Goal: Task Accomplishment & Management: Use online tool/utility

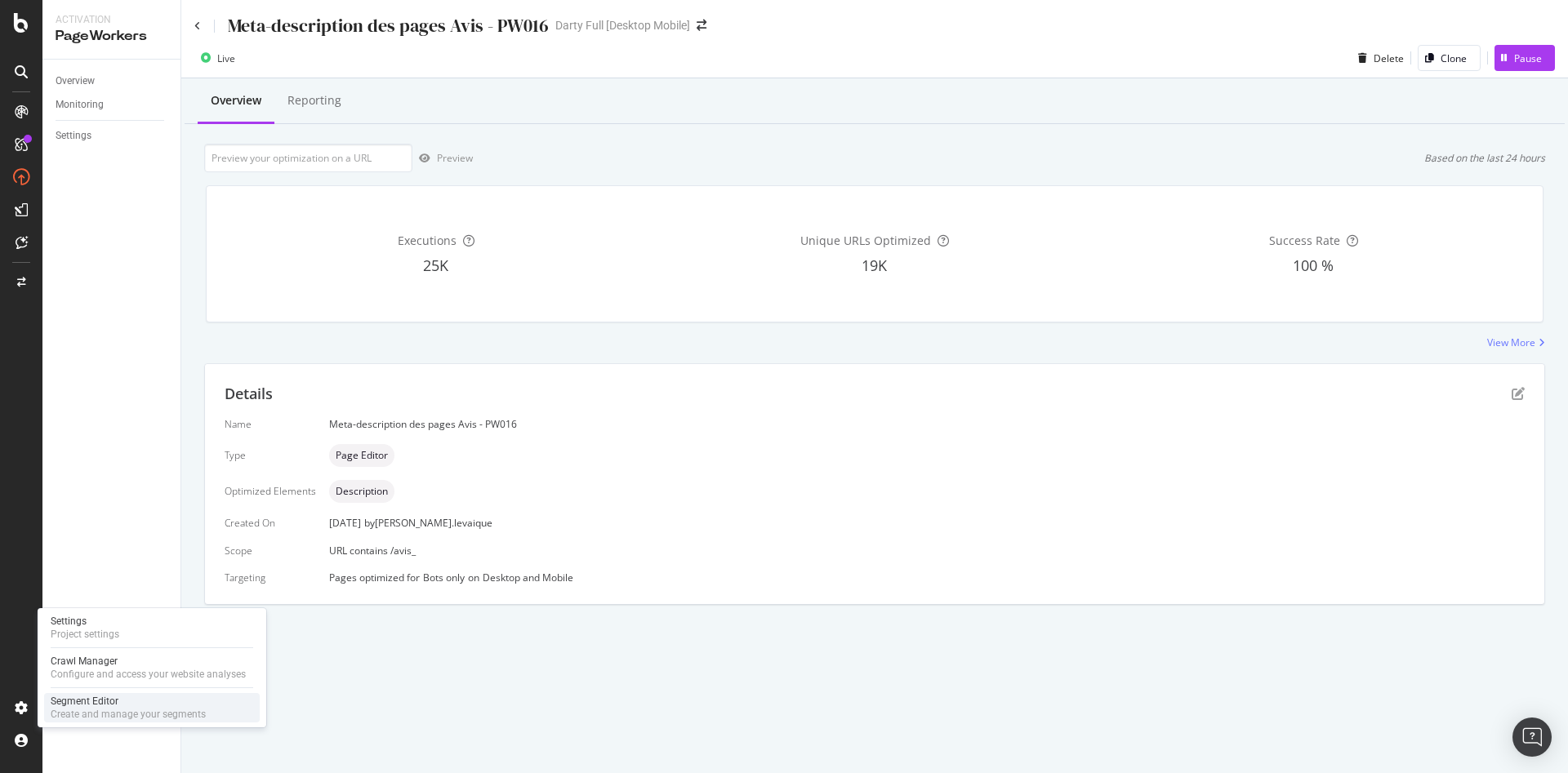
click at [111, 706] on div "Segment Editor" at bounding box center [128, 701] width 156 height 13
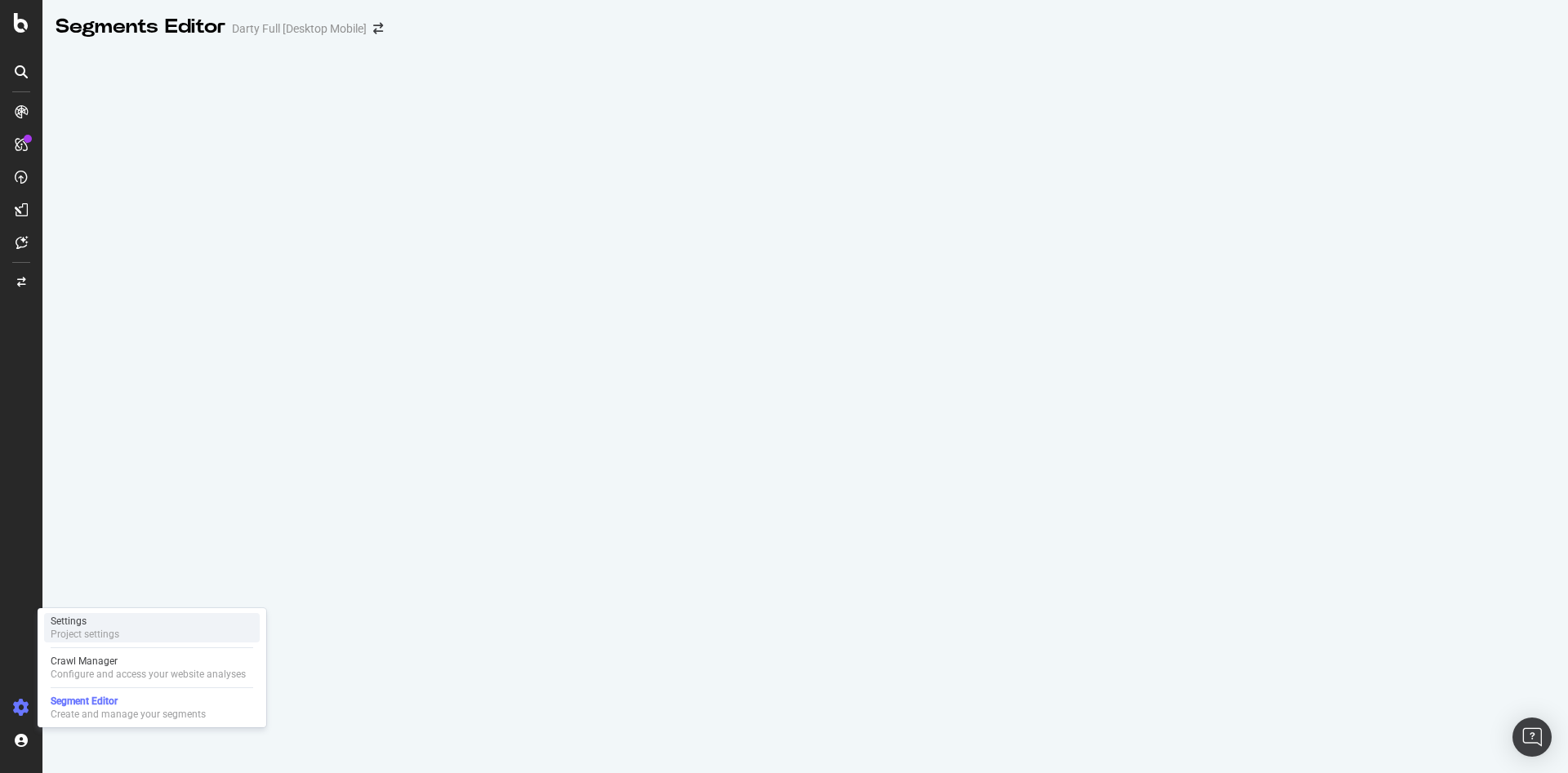
click at [136, 633] on div "Settings Project settings" at bounding box center [151, 627] width 216 height 29
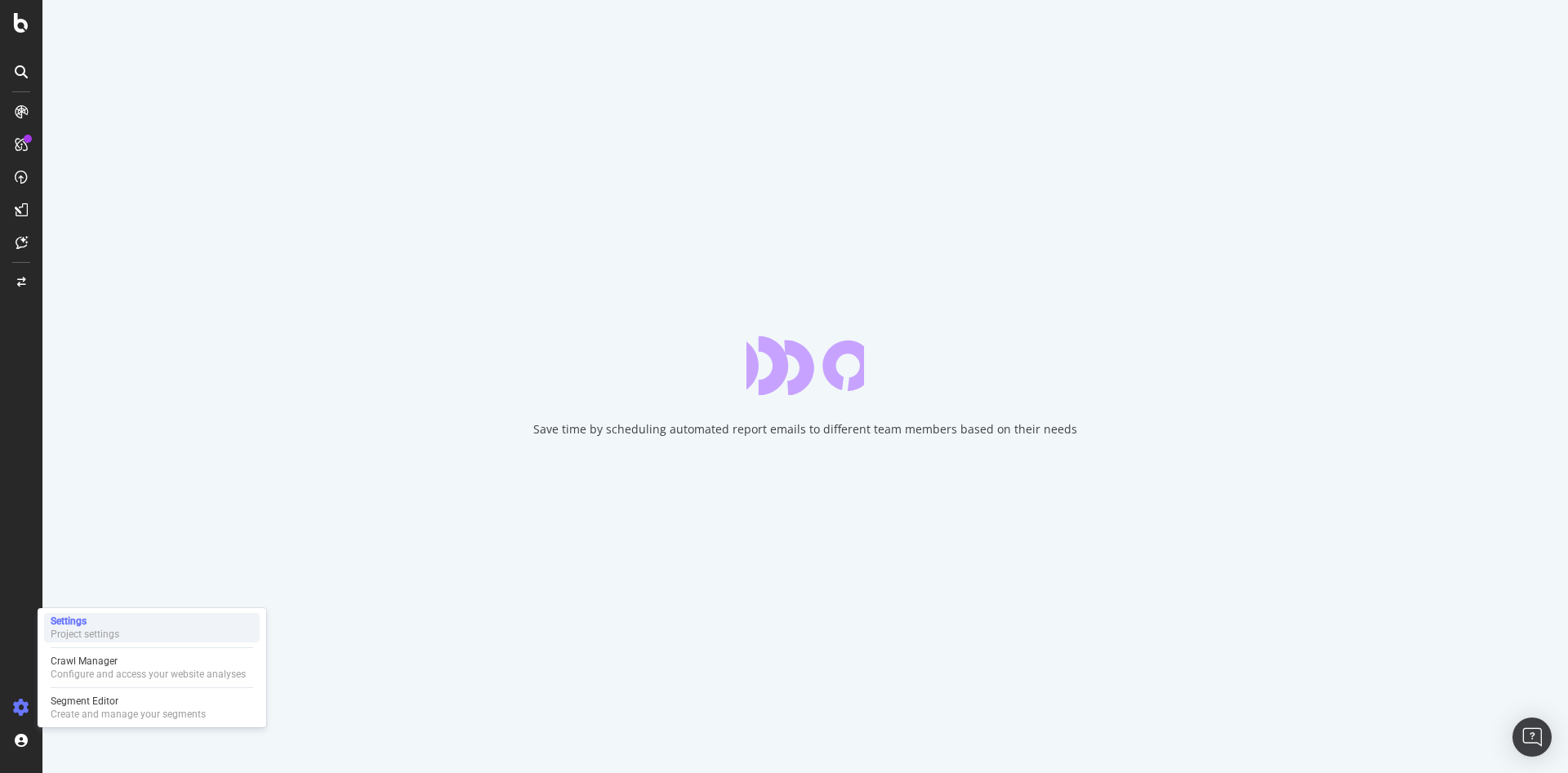
click at [147, 629] on div "Settings Project settings" at bounding box center [151, 627] width 216 height 29
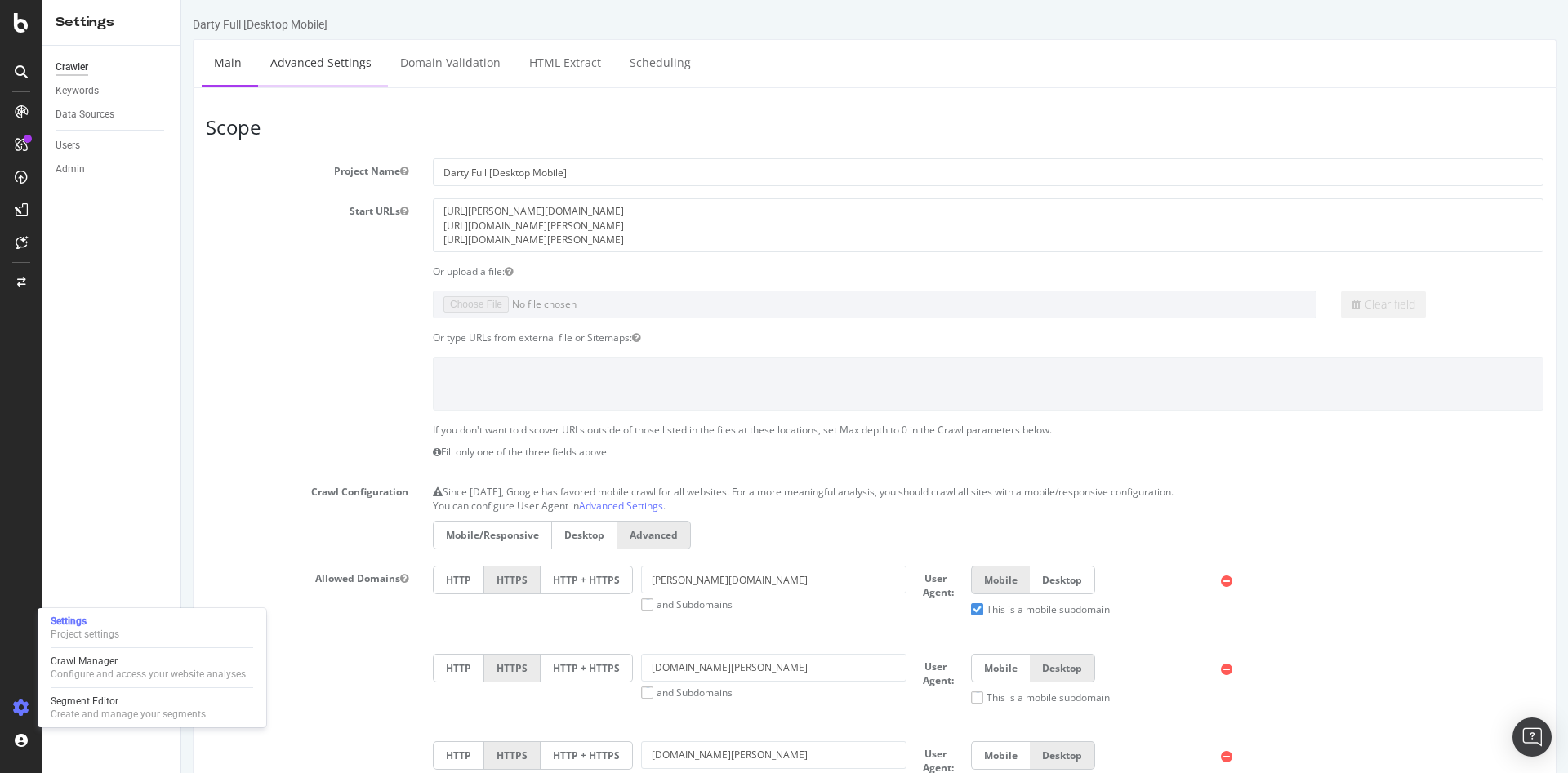
click at [326, 67] on link "Advanced Settings" at bounding box center [321, 62] width 126 height 45
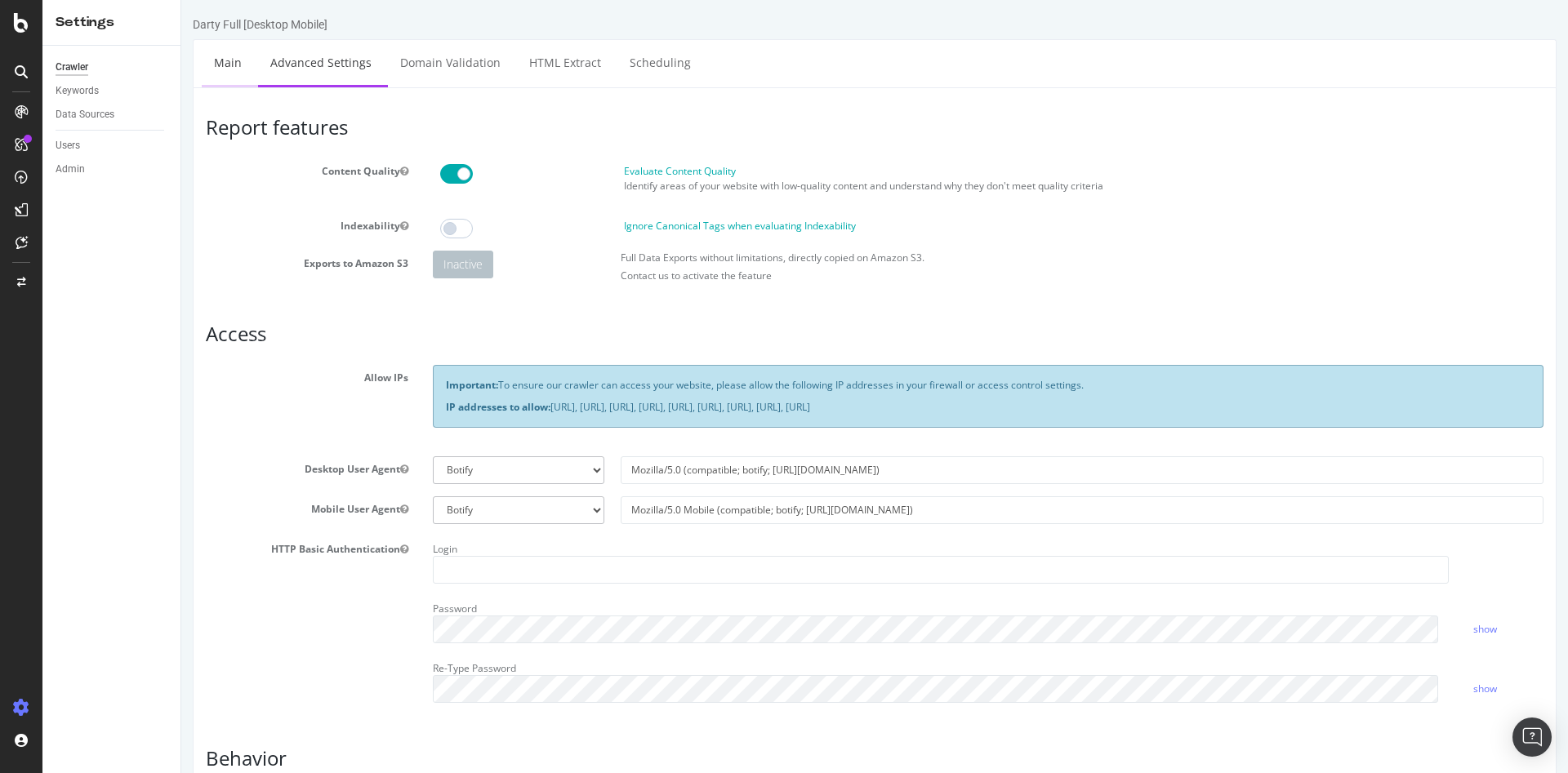
click at [237, 57] on link "Main" at bounding box center [227, 62] width 52 height 45
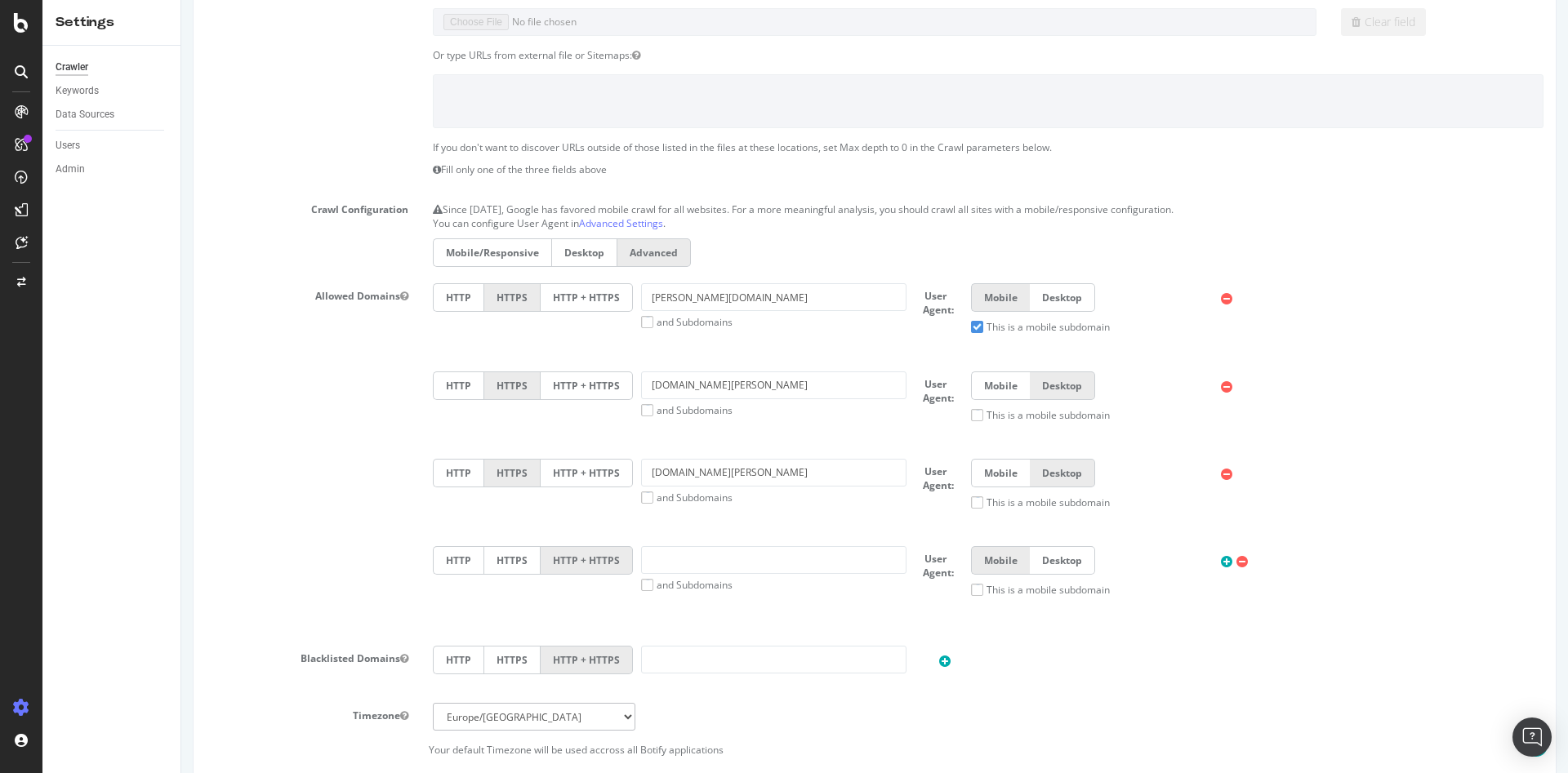
scroll to position [326, 0]
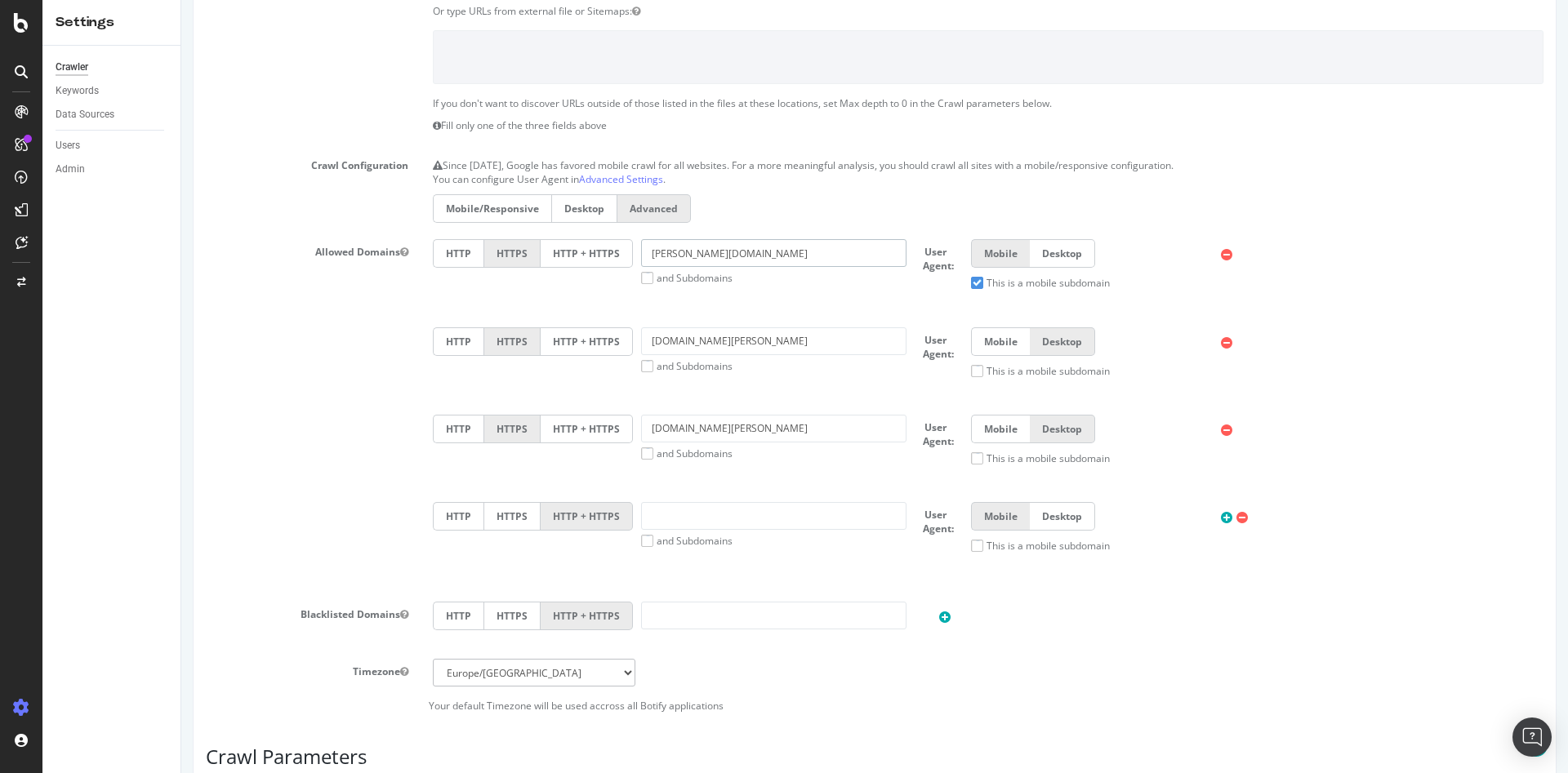
click at [723, 254] on input "[PERSON_NAME][DOMAIN_NAME]" at bounding box center [774, 253] width 266 height 28
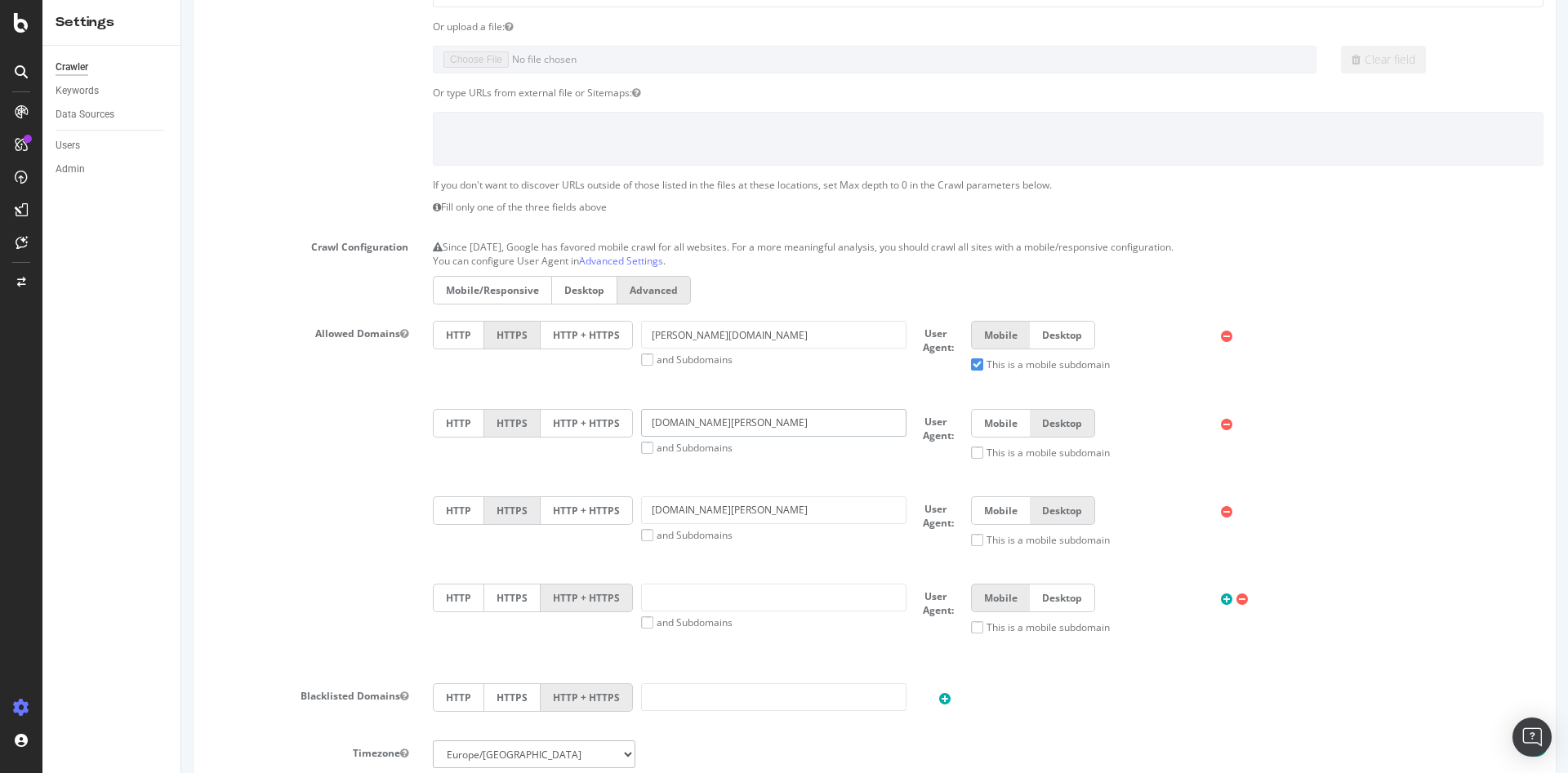
click at [759, 418] on input "[DOMAIN_NAME][PERSON_NAME]" at bounding box center [774, 423] width 266 height 28
click at [661, 589] on input "text" at bounding box center [774, 597] width 266 height 28
click at [1048, 589] on label "Desktop" at bounding box center [1062, 597] width 65 height 28
click at [181, 0] on input "Desktop" at bounding box center [181, 0] width 0 height 0
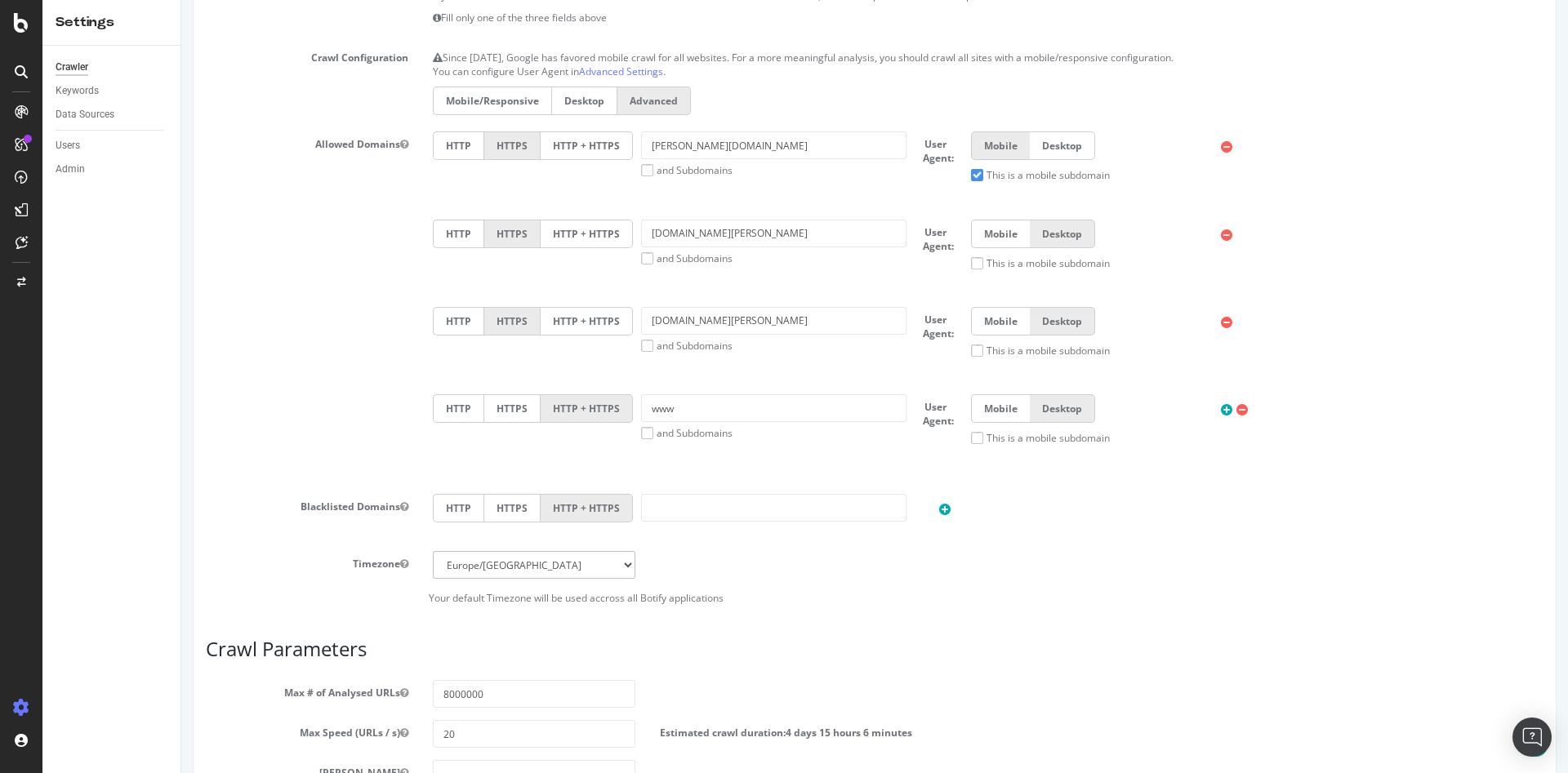
scroll to position [164, 0]
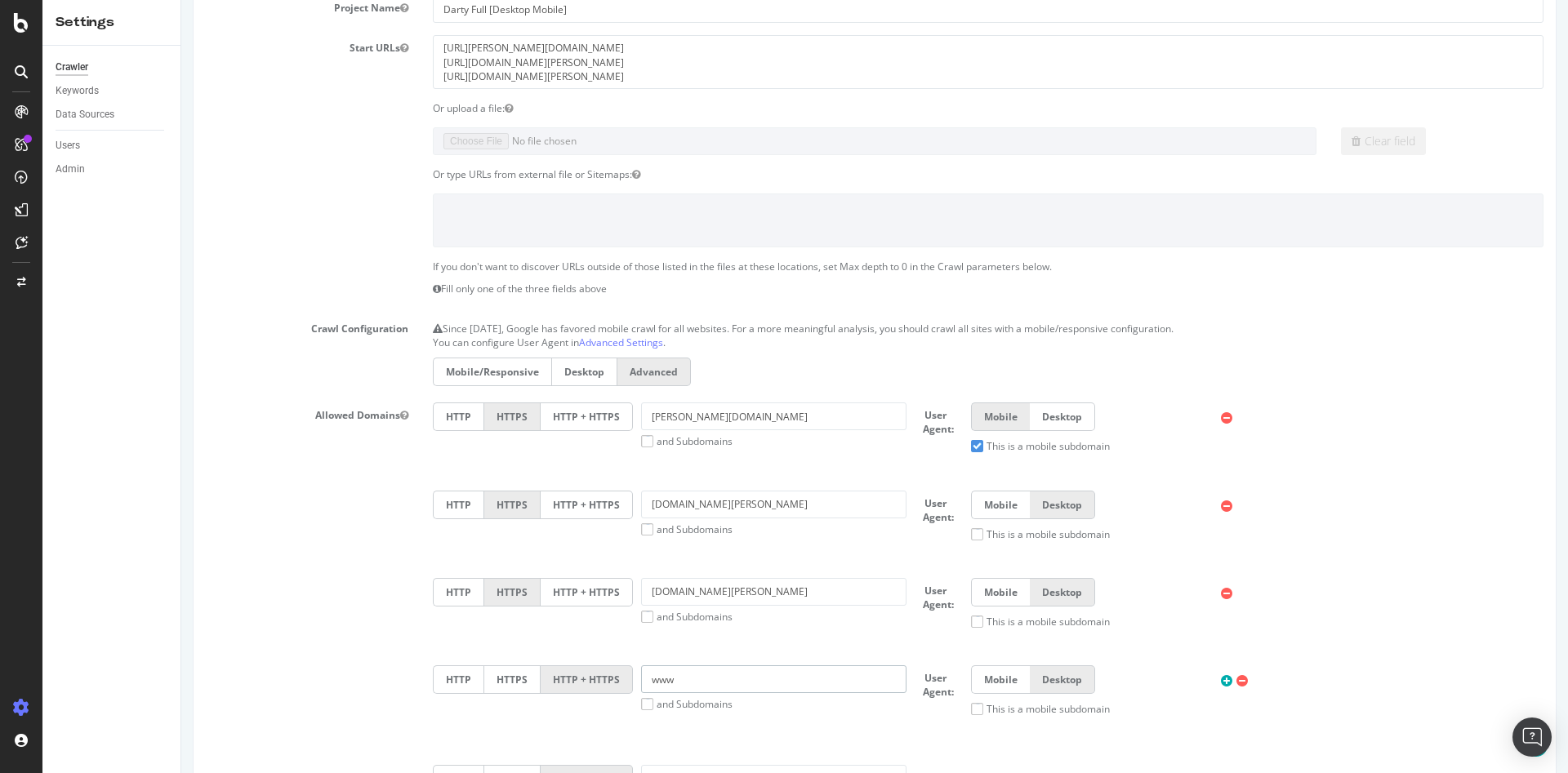
click at [733, 681] on input "www" at bounding box center [774, 679] width 266 height 28
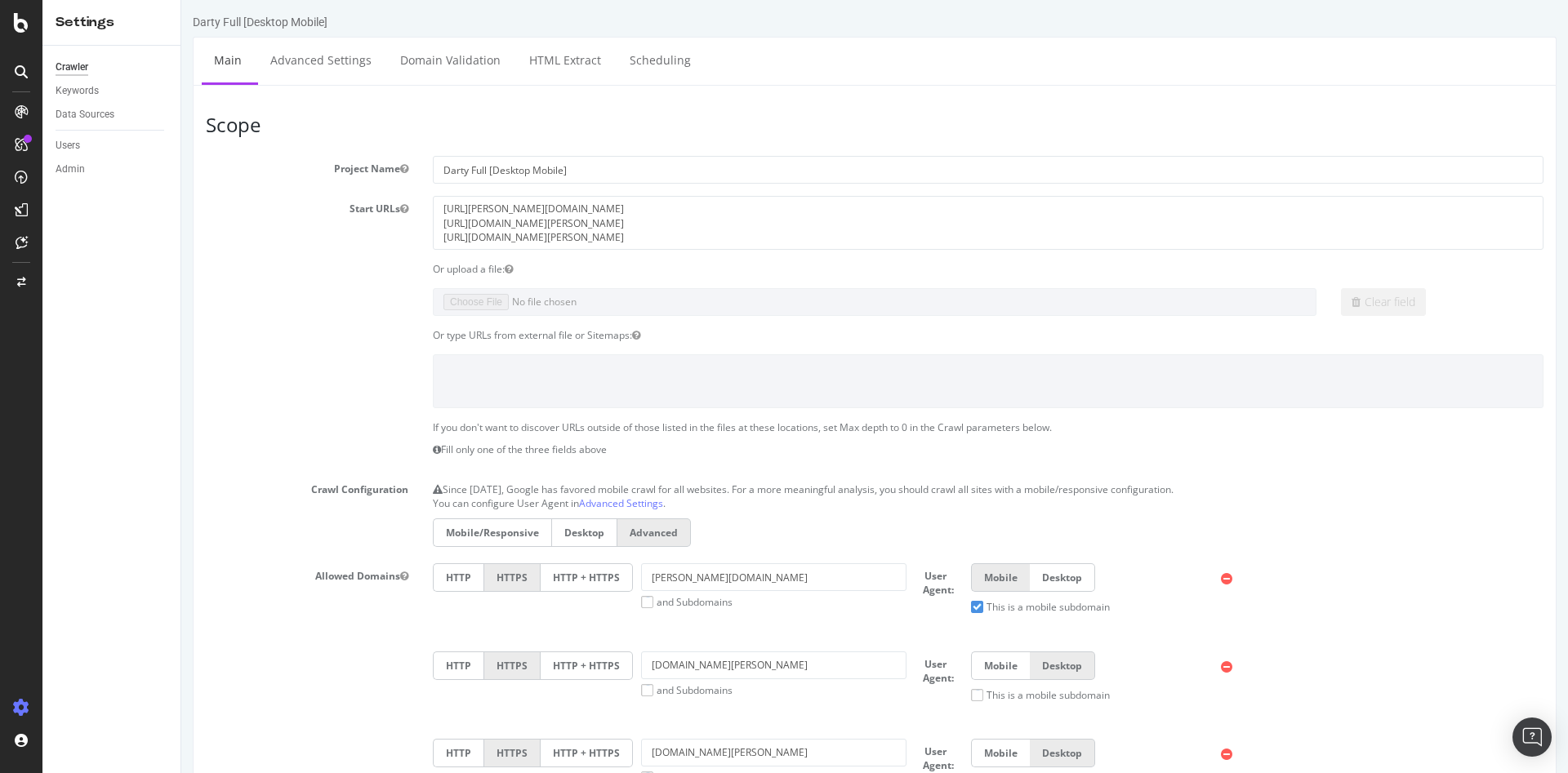
scroll to position [0, 0]
type input "[DOMAIN_NAME][PERSON_NAME]"
click at [18, 30] on icon at bounding box center [21, 23] width 15 height 20
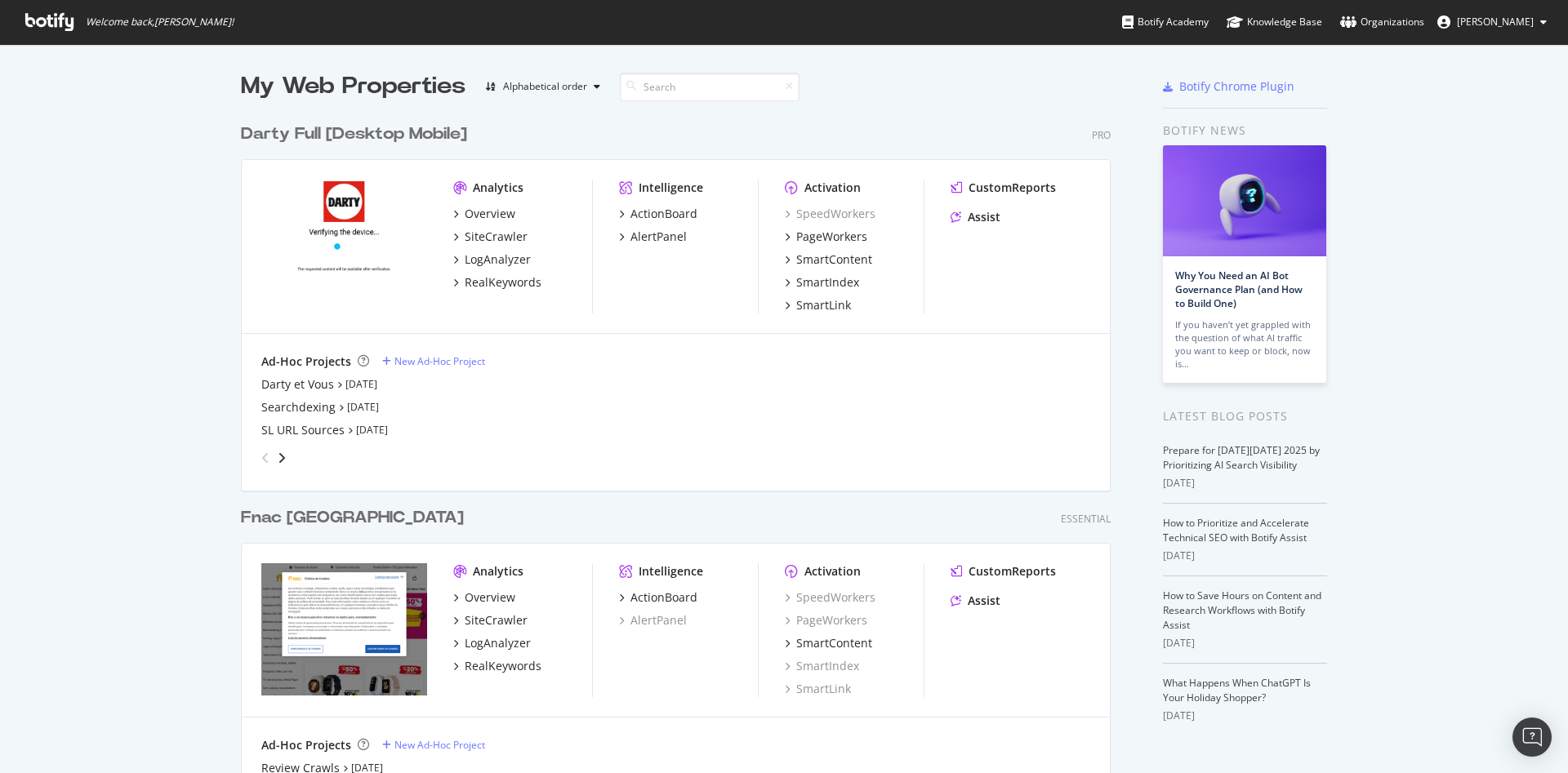
scroll to position [759, 1541]
click at [311, 430] on div "SL URL Sources" at bounding box center [303, 430] width 84 height 16
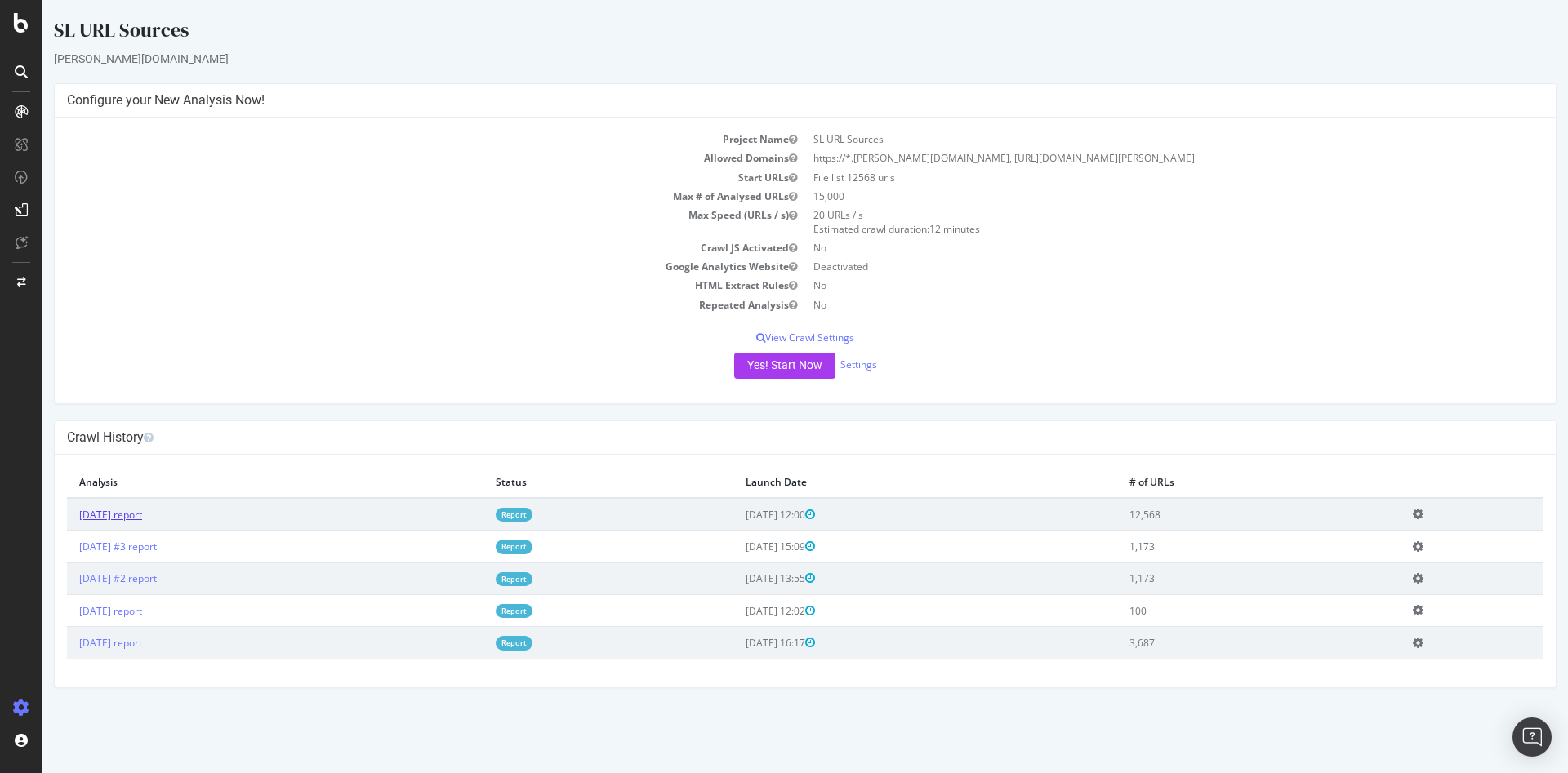
click at [142, 521] on link "[DATE] report" at bounding box center [110, 515] width 63 height 14
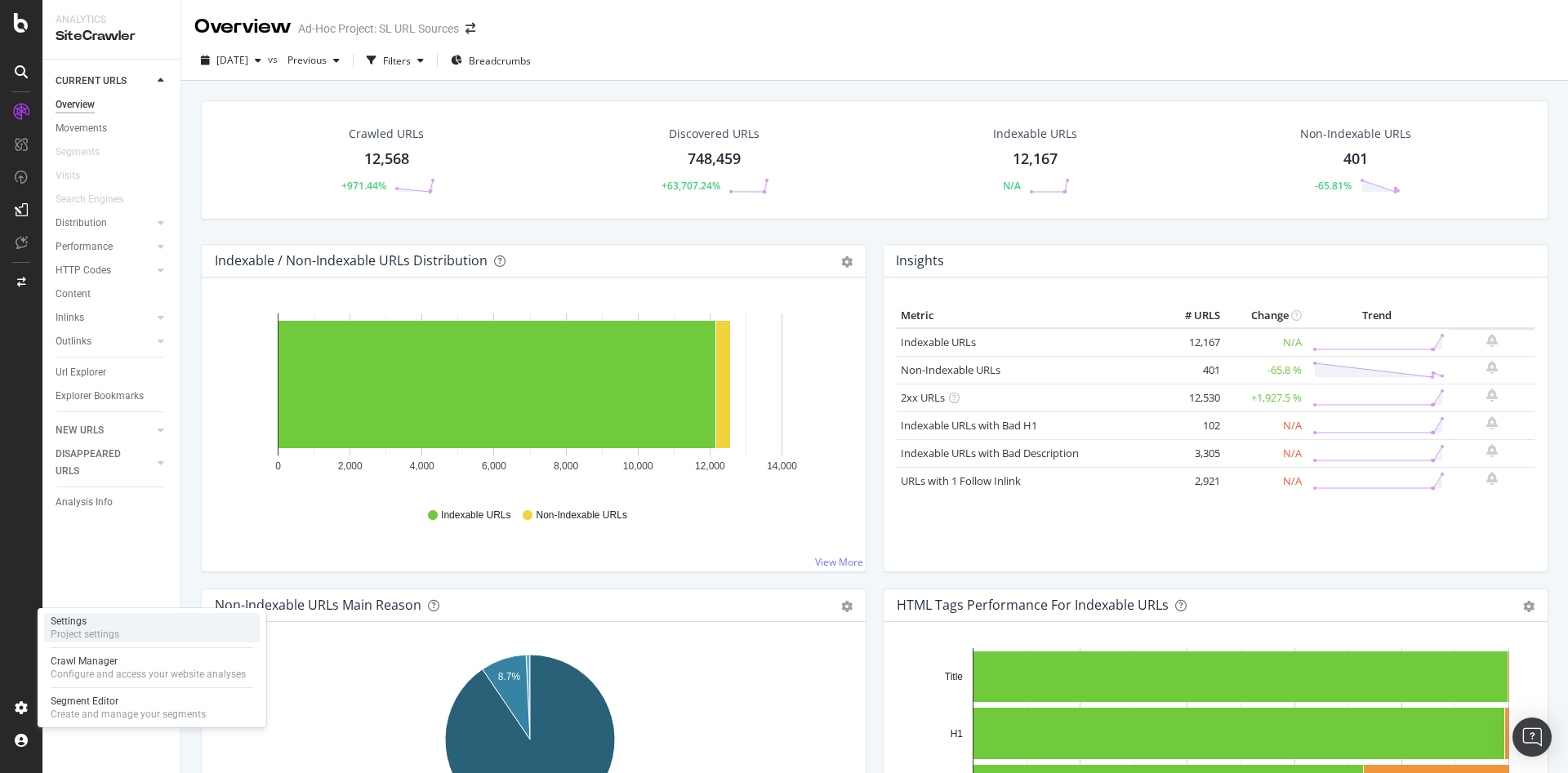
click at [131, 637] on div "Settings Project settings" at bounding box center [151, 627] width 216 height 29
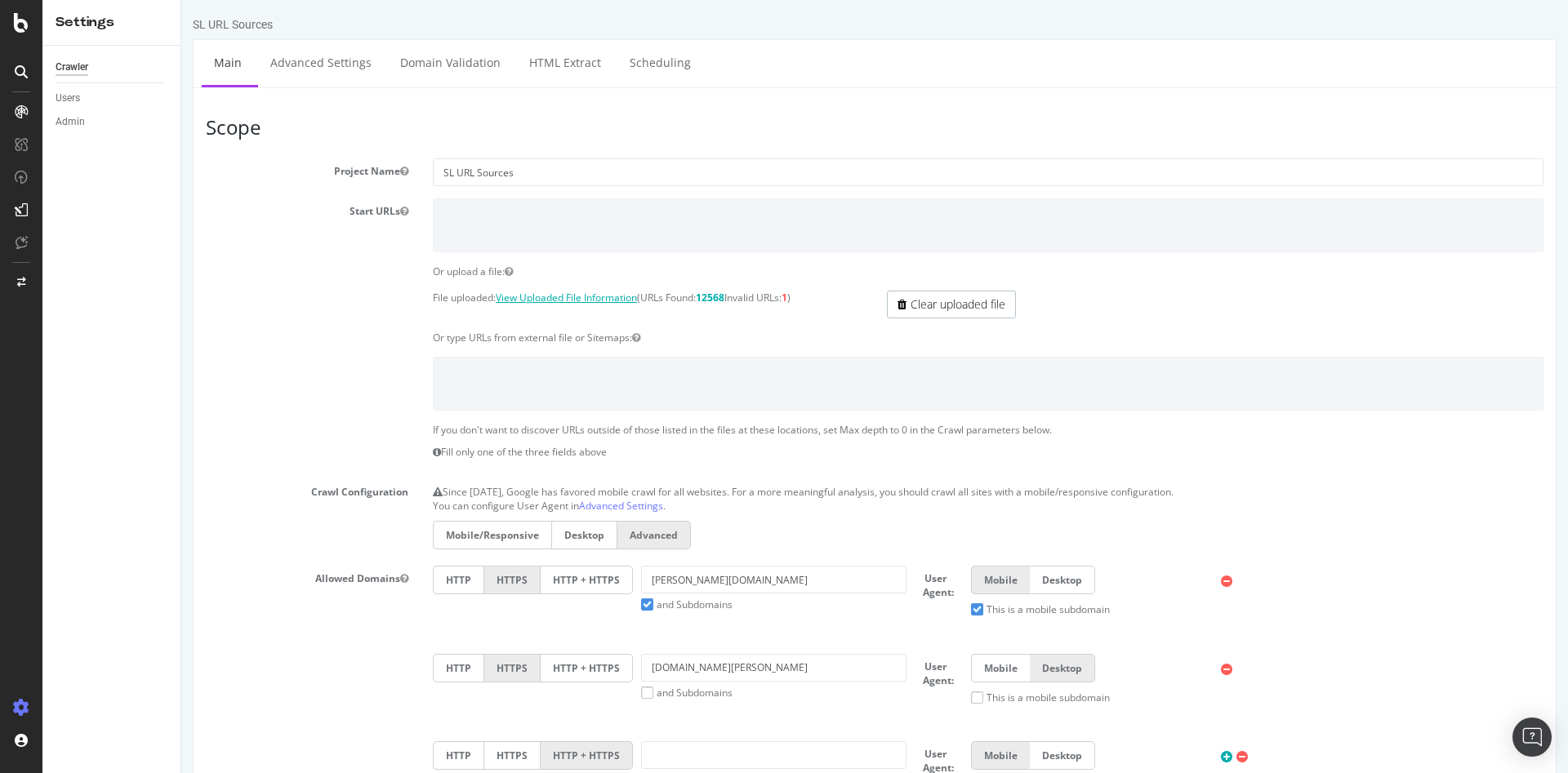
click at [615, 297] on link "View Uploaded File Information" at bounding box center [566, 297] width 141 height 14
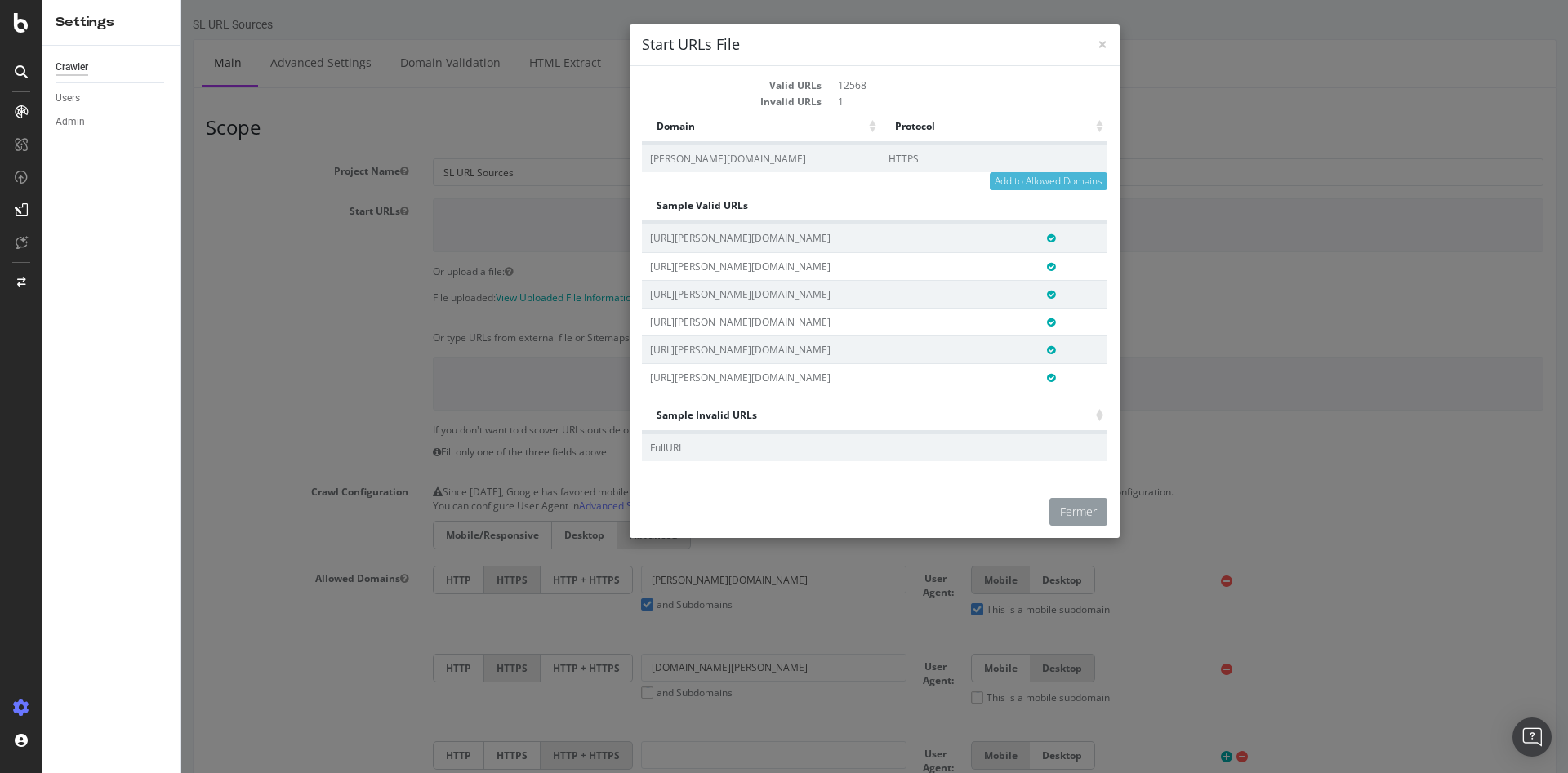
click at [1083, 510] on button "Fermer" at bounding box center [1079, 512] width 58 height 28
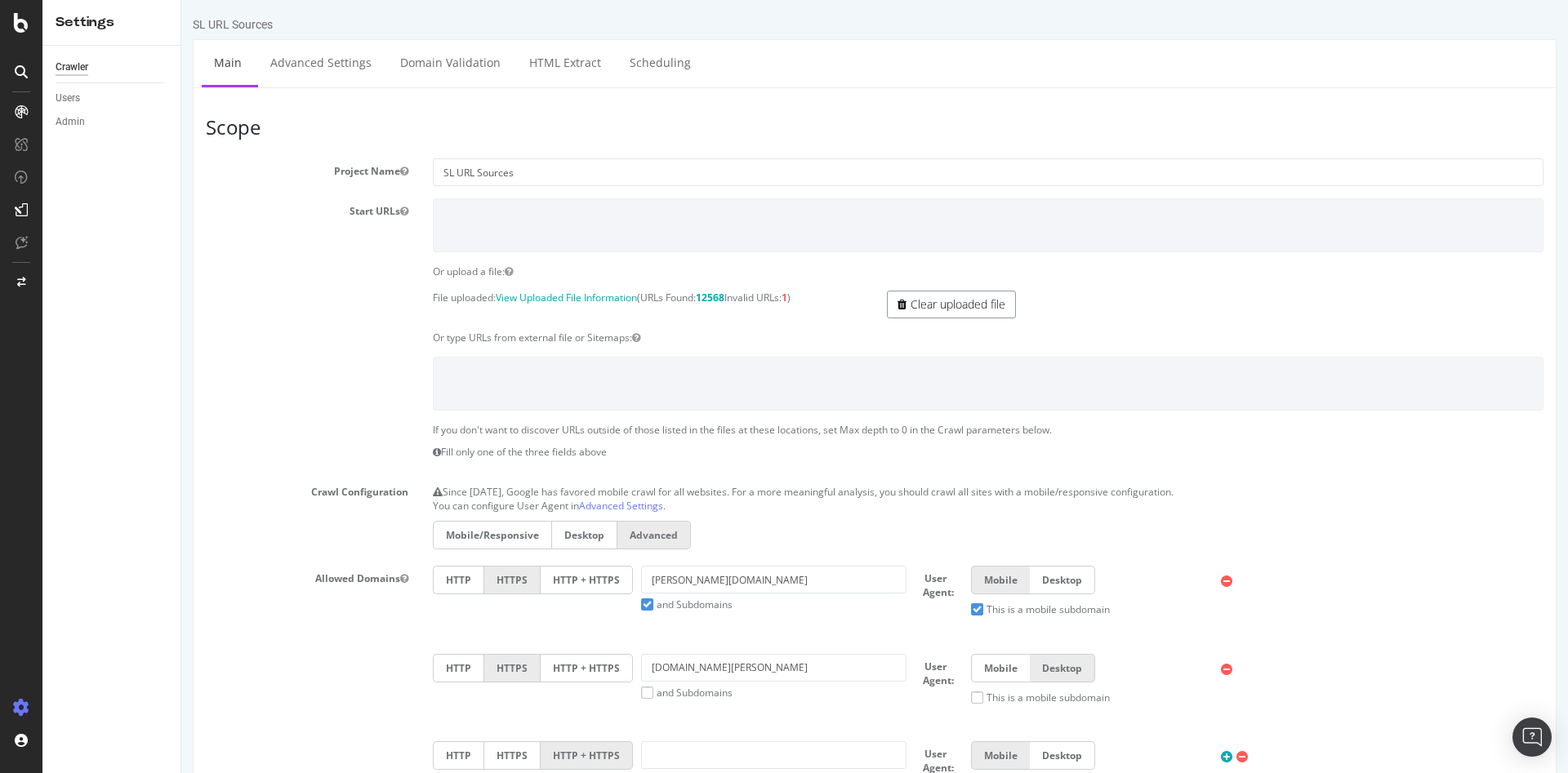
click at [964, 297] on link "Clear uploaded file" at bounding box center [951, 305] width 129 height 28
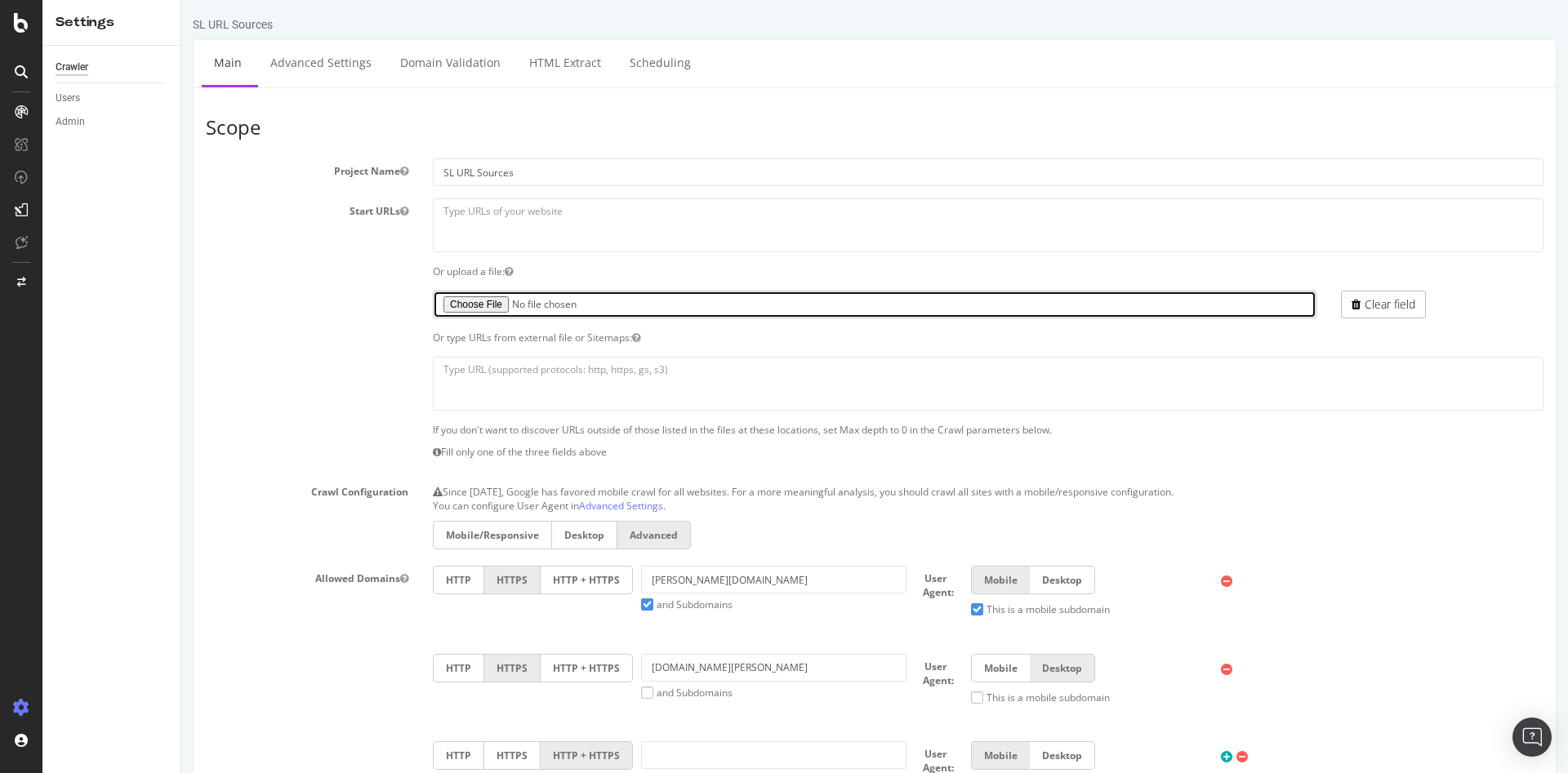
click at [489, 298] on input "file" at bounding box center [875, 305] width 884 height 28
type input "C:\fakepath\url_3w_m__crawl.txt"
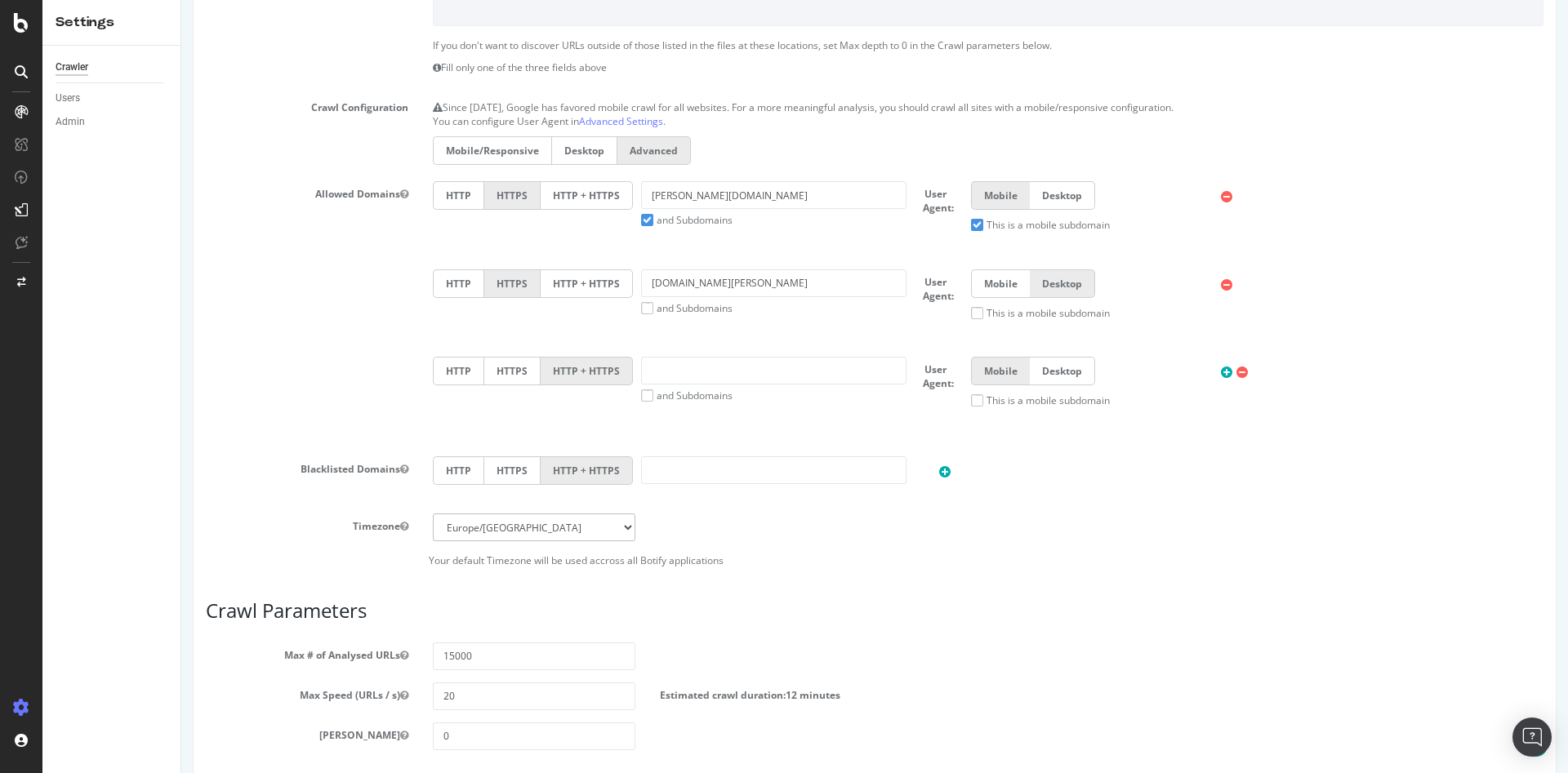
scroll to position [490, 0]
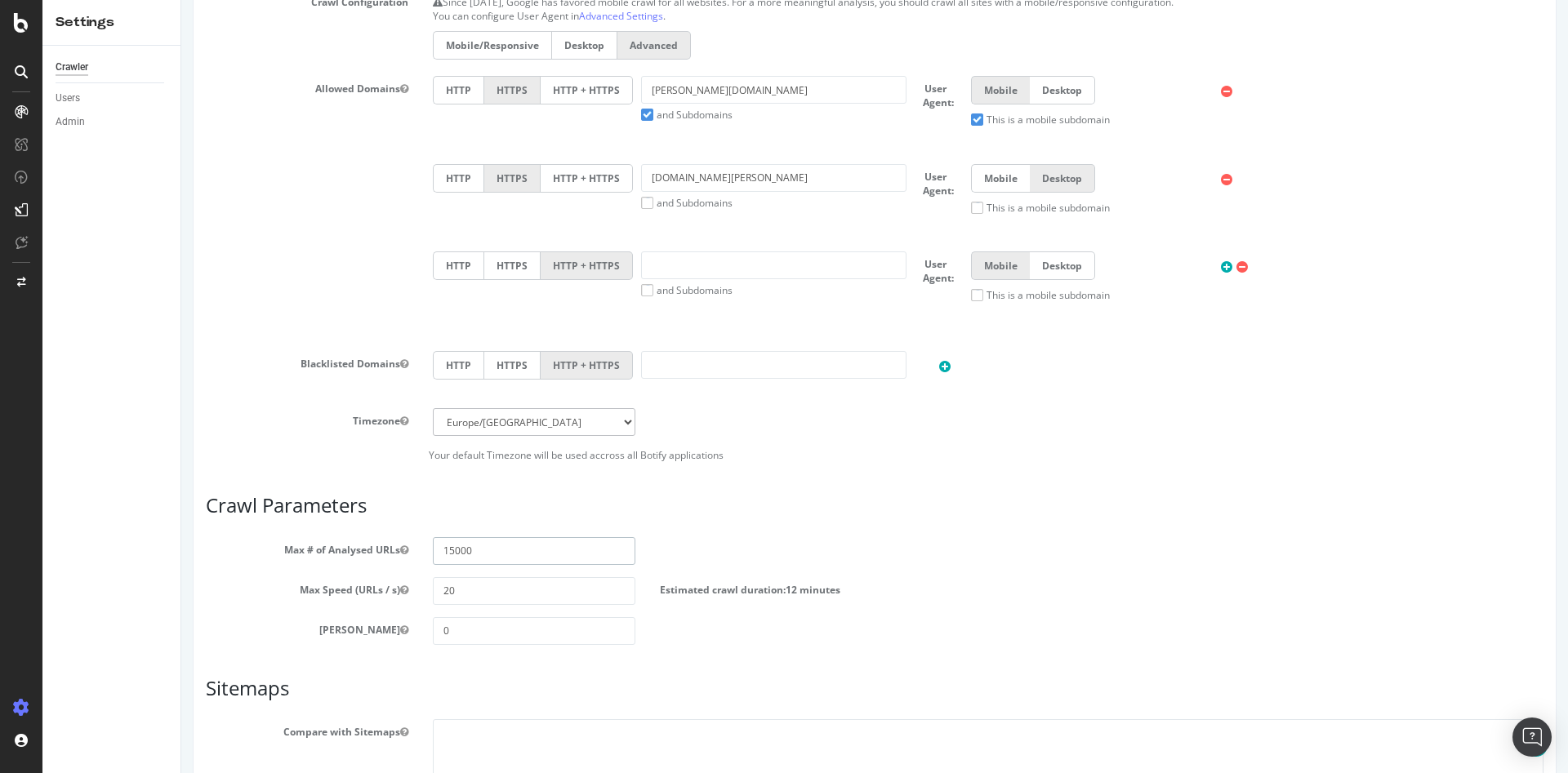
click at [488, 557] on input "15000" at bounding box center [534, 551] width 203 height 28
drag, startPoint x: 495, startPoint y: 555, endPoint x: 362, endPoint y: 552, distance: 133.0
click at [362, 552] on div "Max # of Analysed URLs 15000" at bounding box center [875, 551] width 1362 height 28
type input "25000"
click at [486, 637] on input "0" at bounding box center [534, 631] width 203 height 28
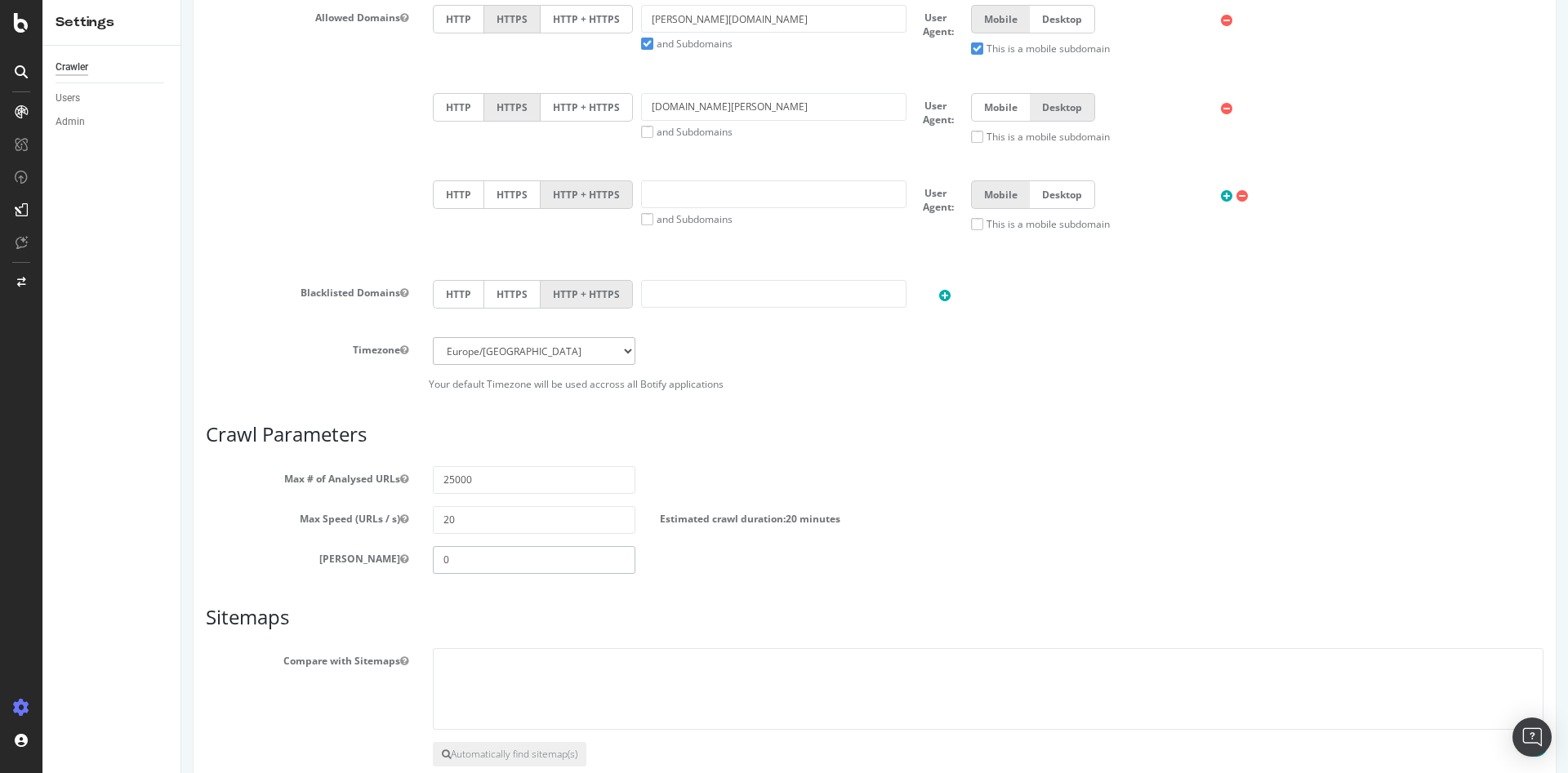
scroll to position [653, 0]
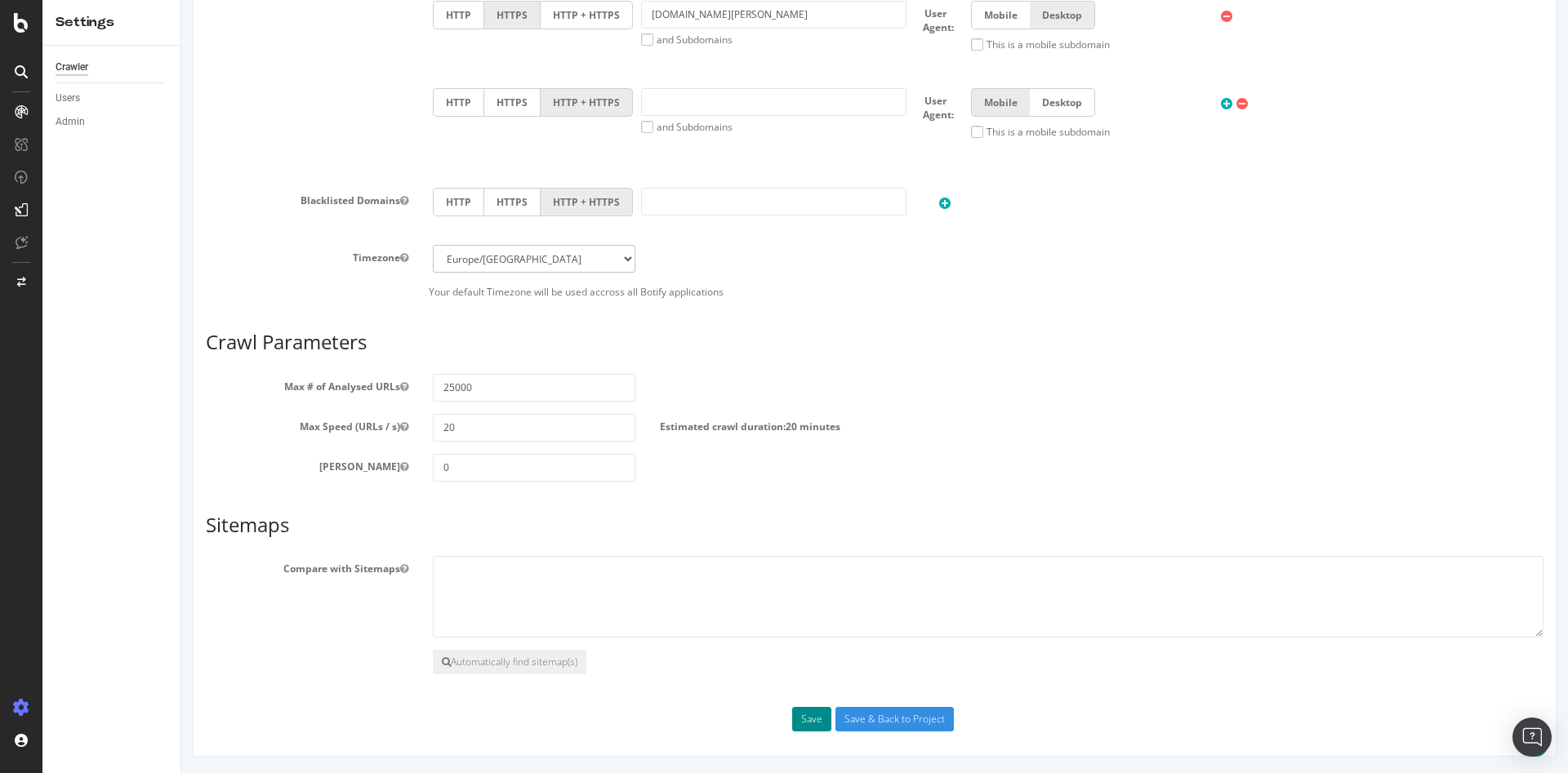
click at [805, 712] on button "Save" at bounding box center [811, 719] width 39 height 25
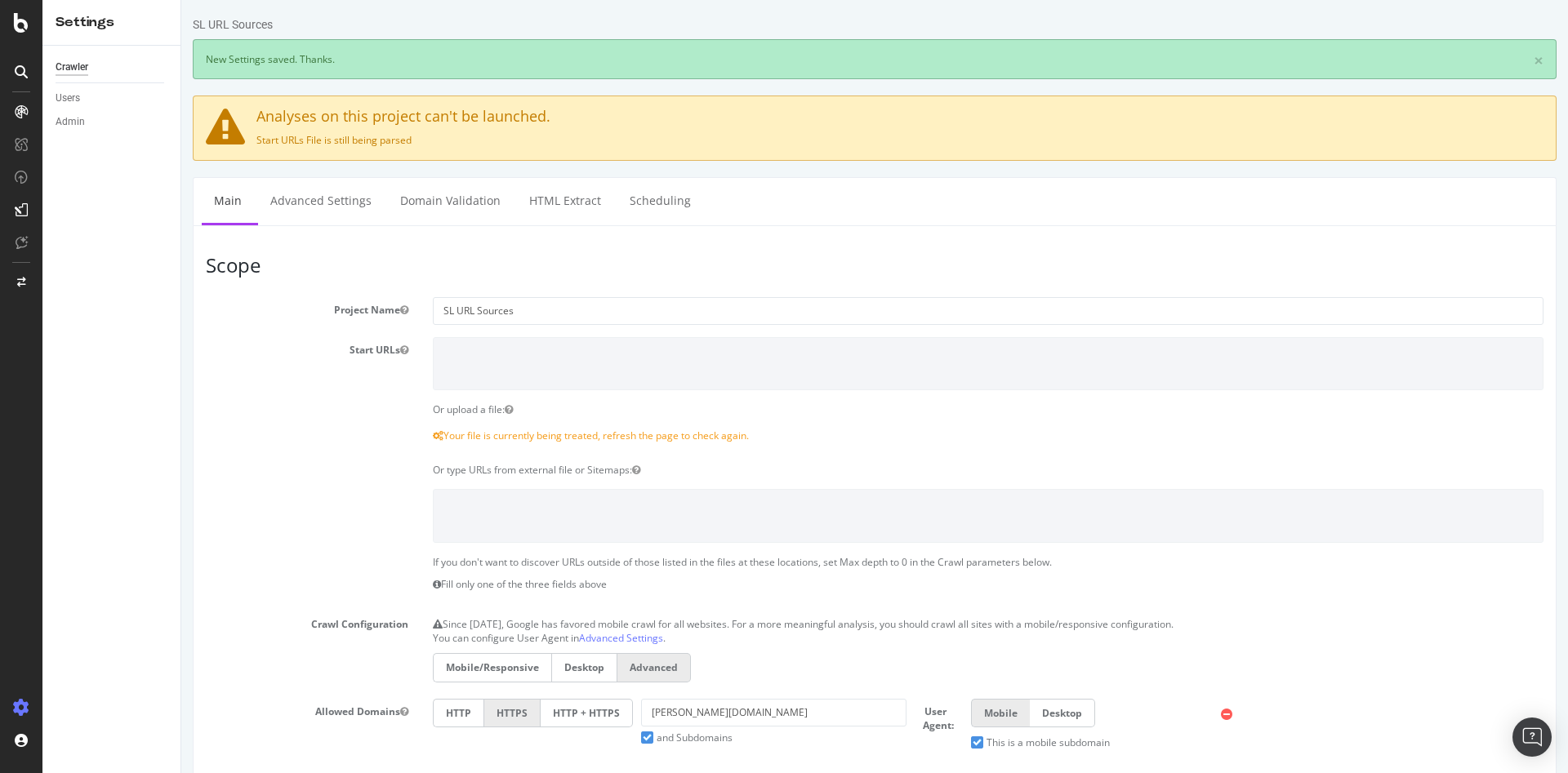
scroll to position [0, 0]
click at [97, 289] on div "Crawler Users Admin" at bounding box center [112, 409] width 138 height 728
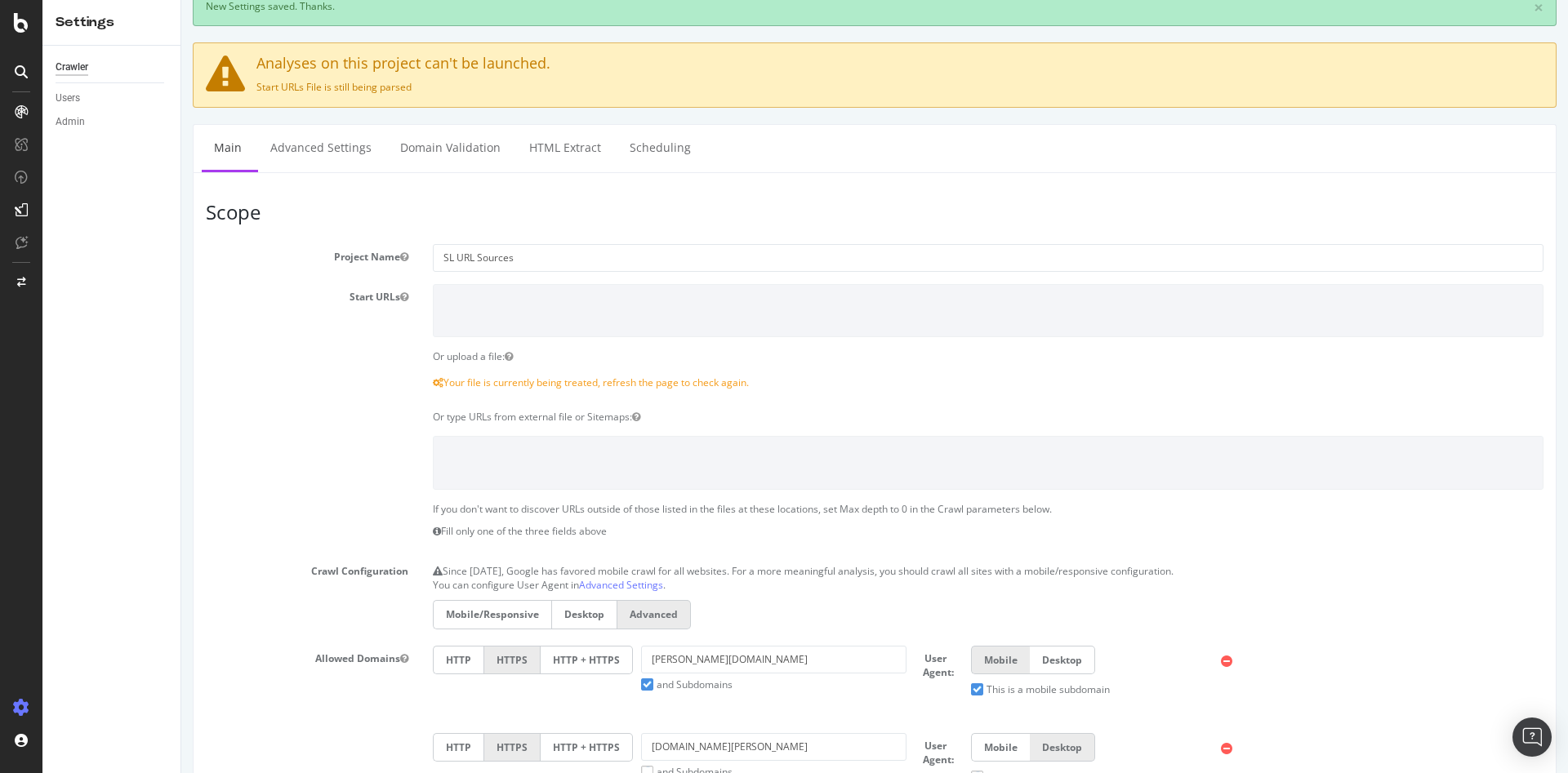
scroll to position [82, 0]
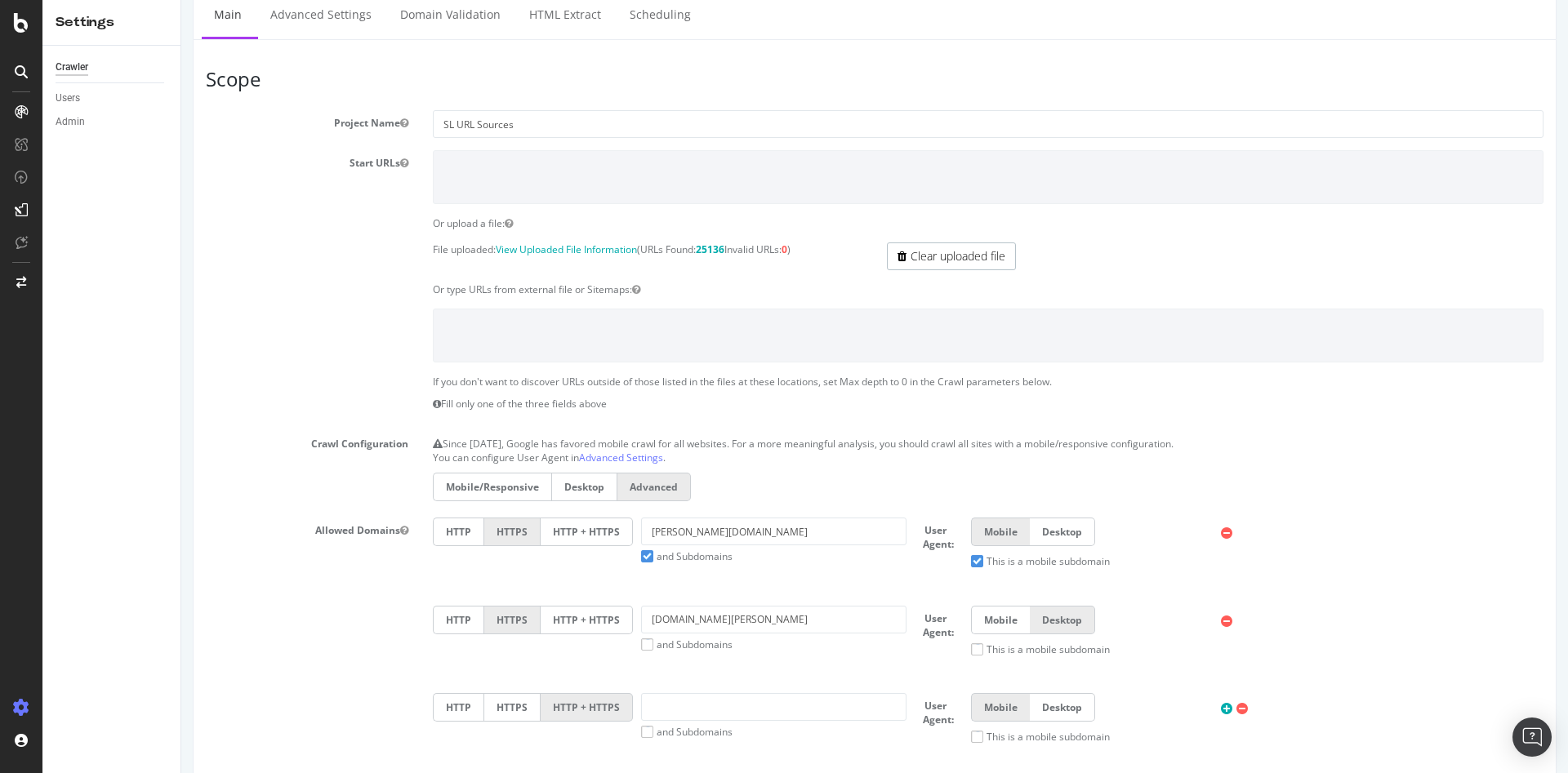
scroll to position [245, 0]
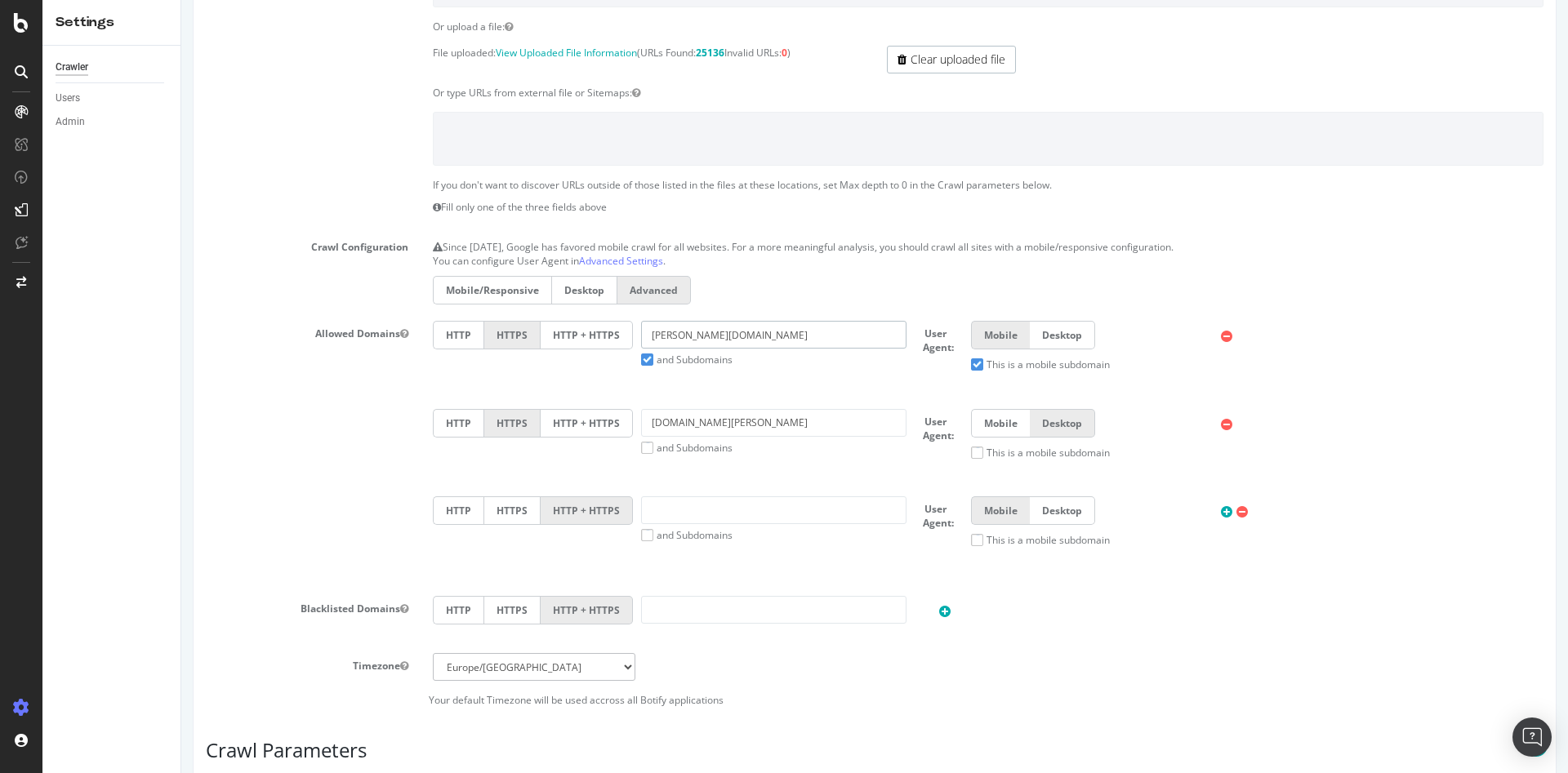
click at [782, 326] on input "[PERSON_NAME][DOMAIN_NAME]" at bounding box center [774, 335] width 266 height 28
click at [641, 359] on label "and Subdomains" at bounding box center [687, 359] width 92 height 14
click at [181, 0] on input "and Subdomains" at bounding box center [181, 0] width 0 height 0
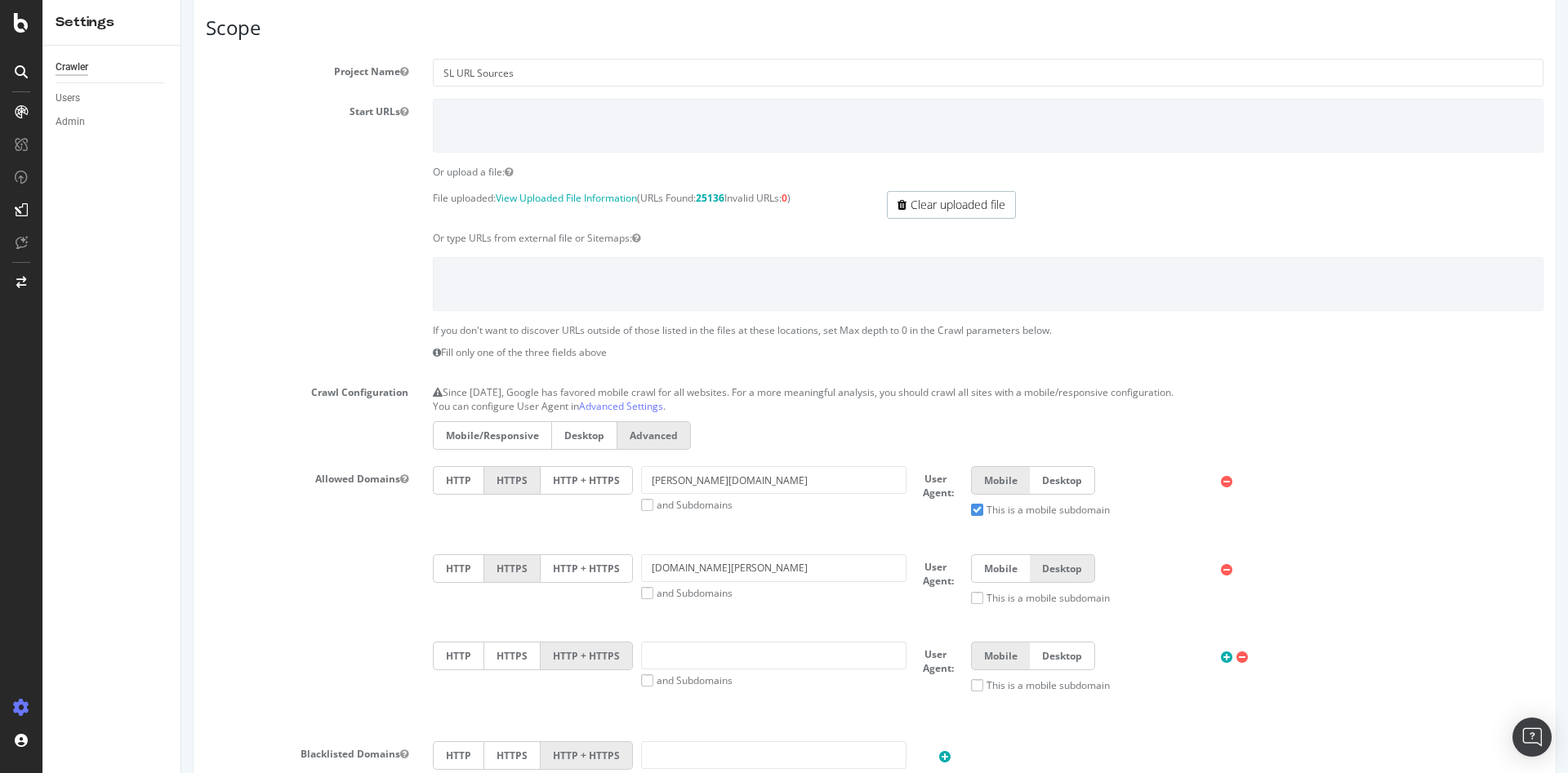
scroll to position [0, 0]
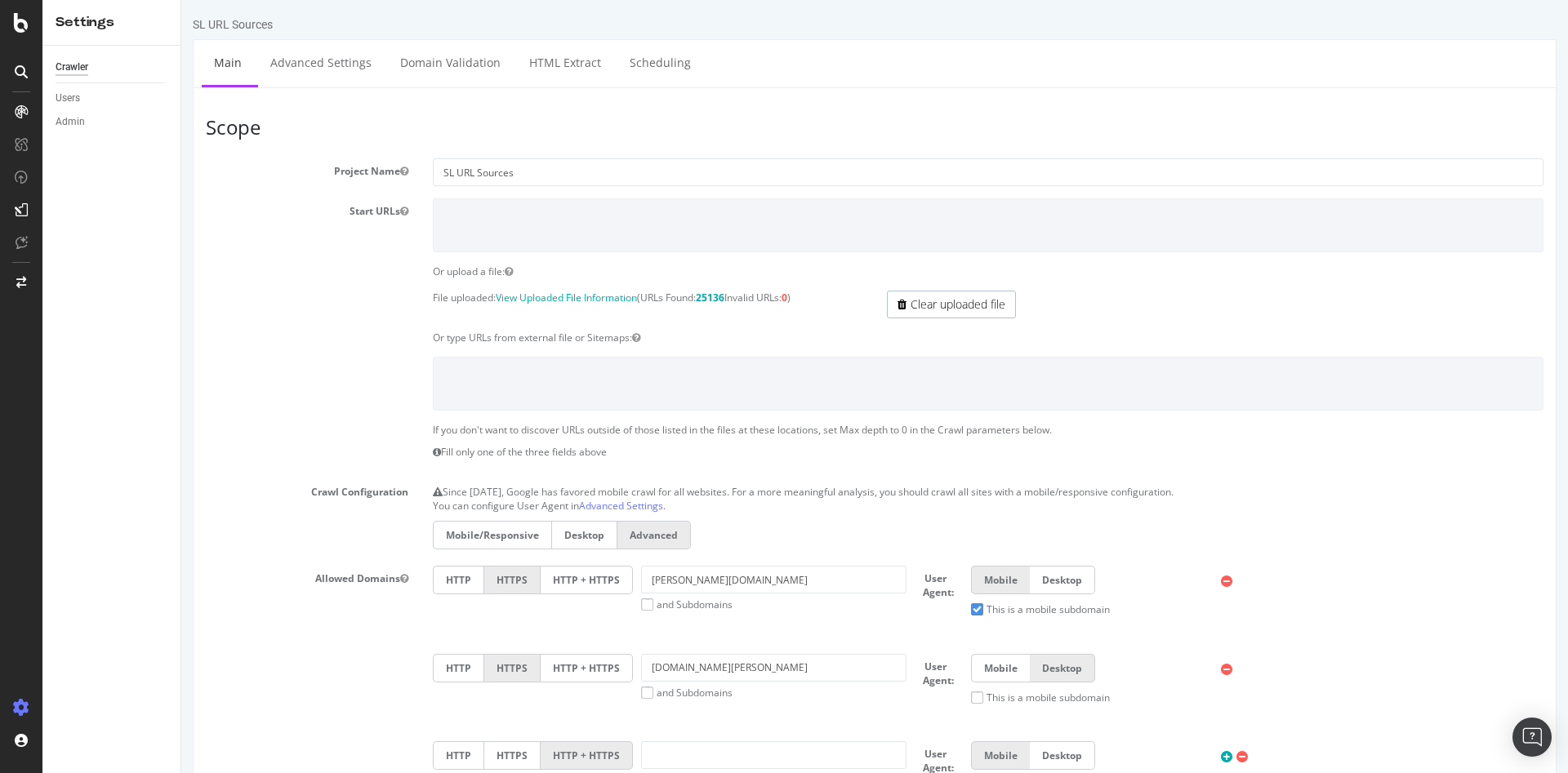
click at [1175, 429] on p "If you don't want to discover URLs outside of those listed in the files at thes…" at bounding box center [988, 429] width 1111 height 14
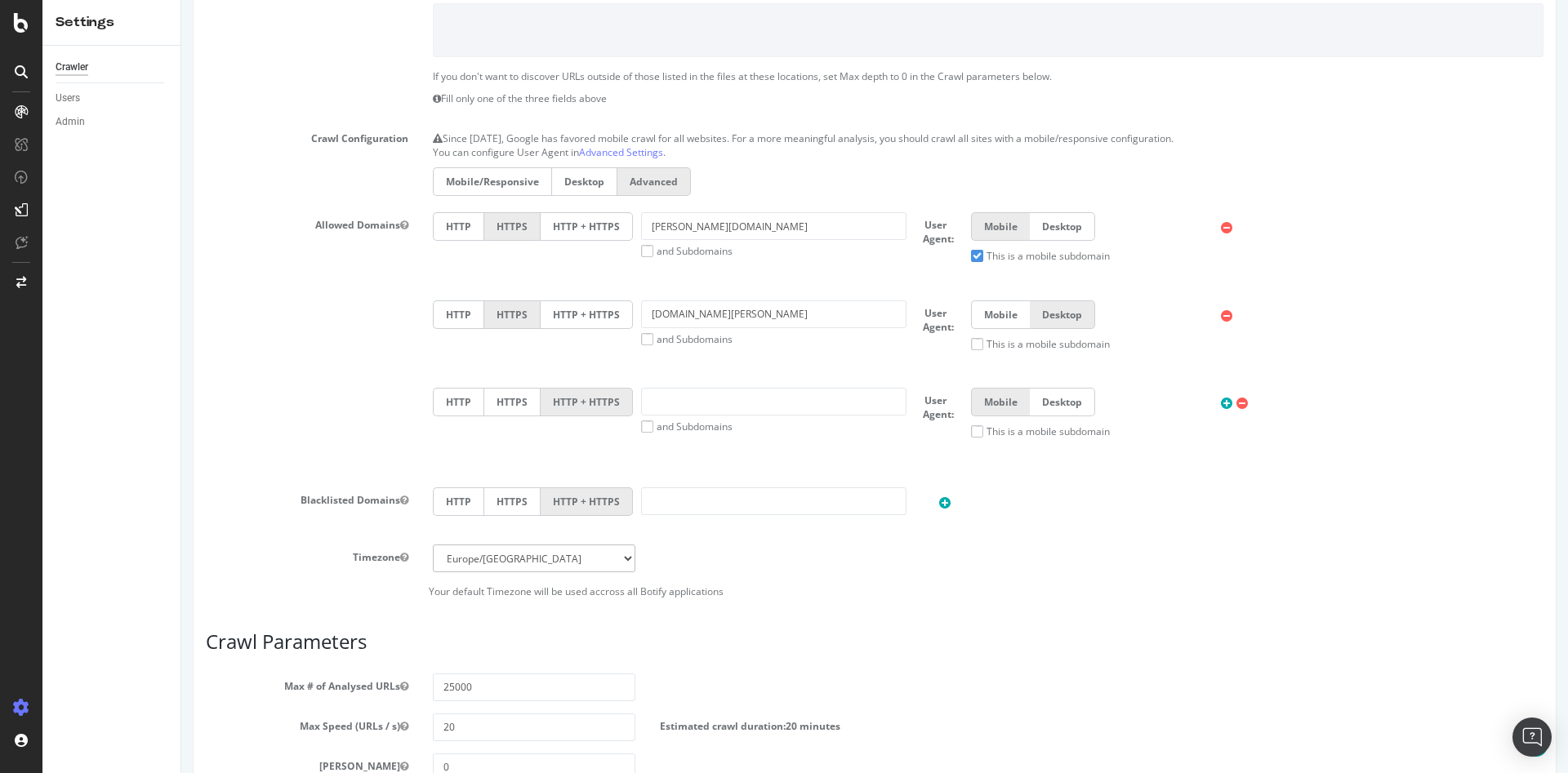
scroll to position [653, 0]
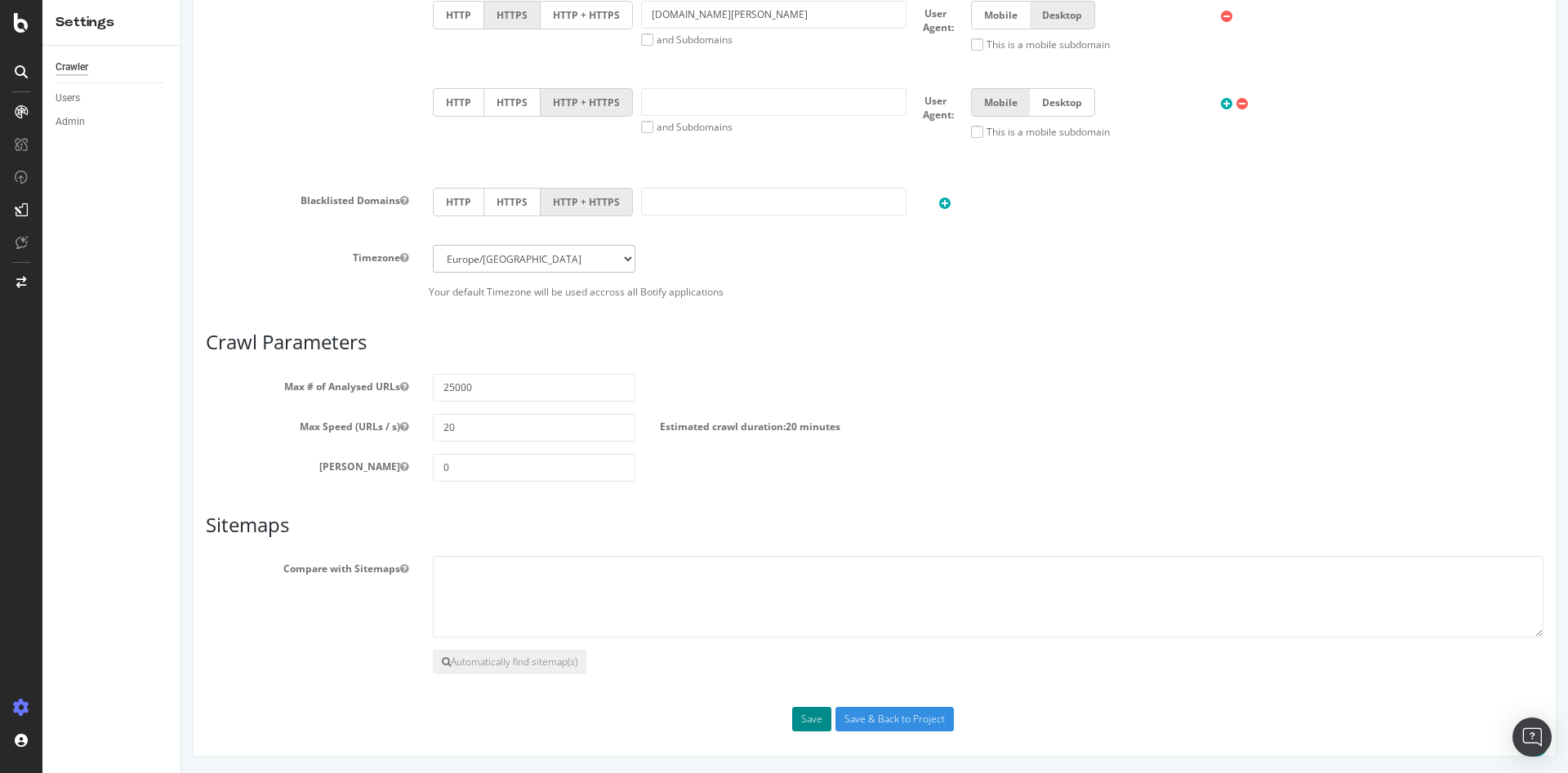
click at [799, 716] on button "Save" at bounding box center [811, 719] width 39 height 25
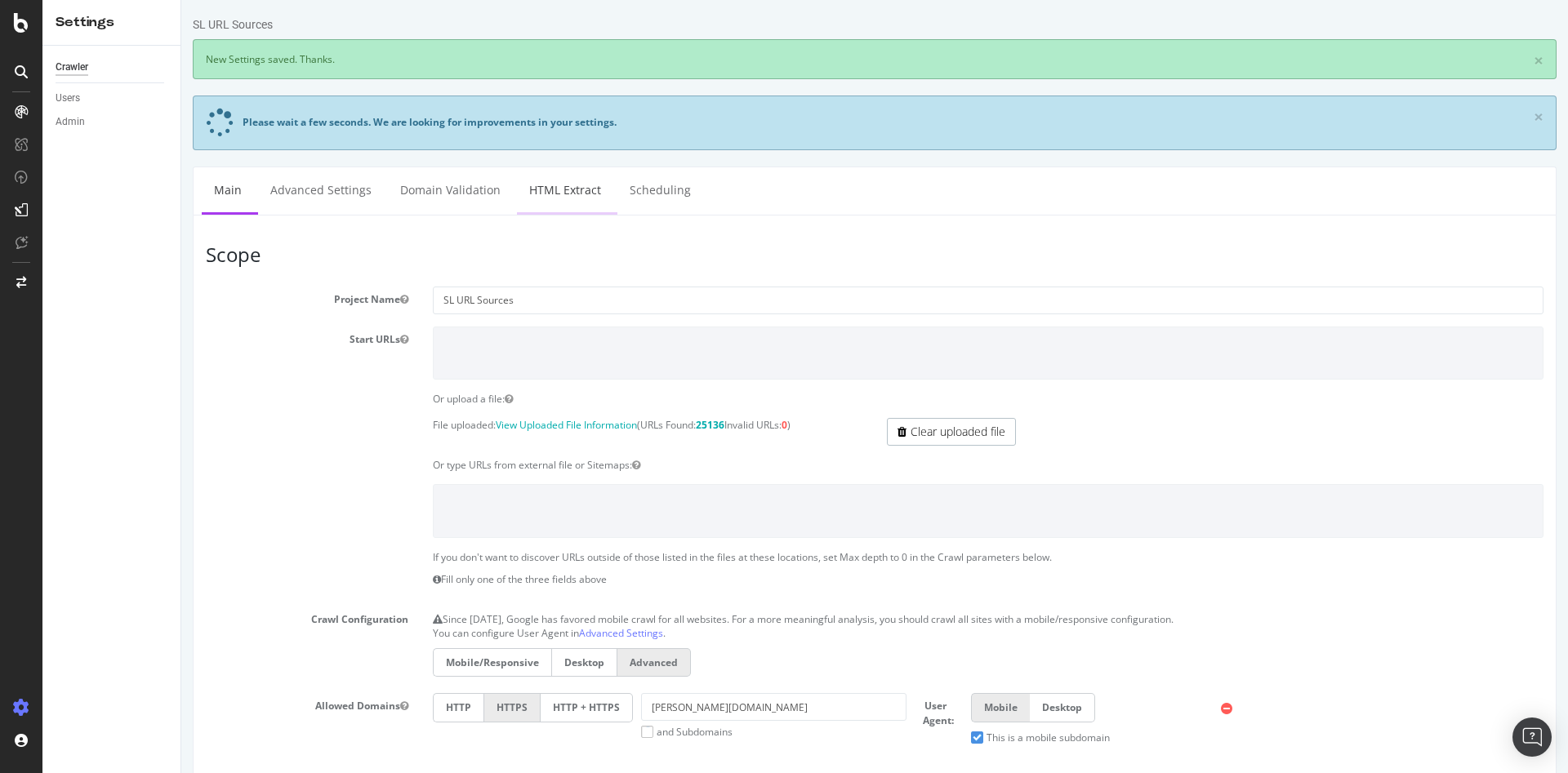
scroll to position [0, 0]
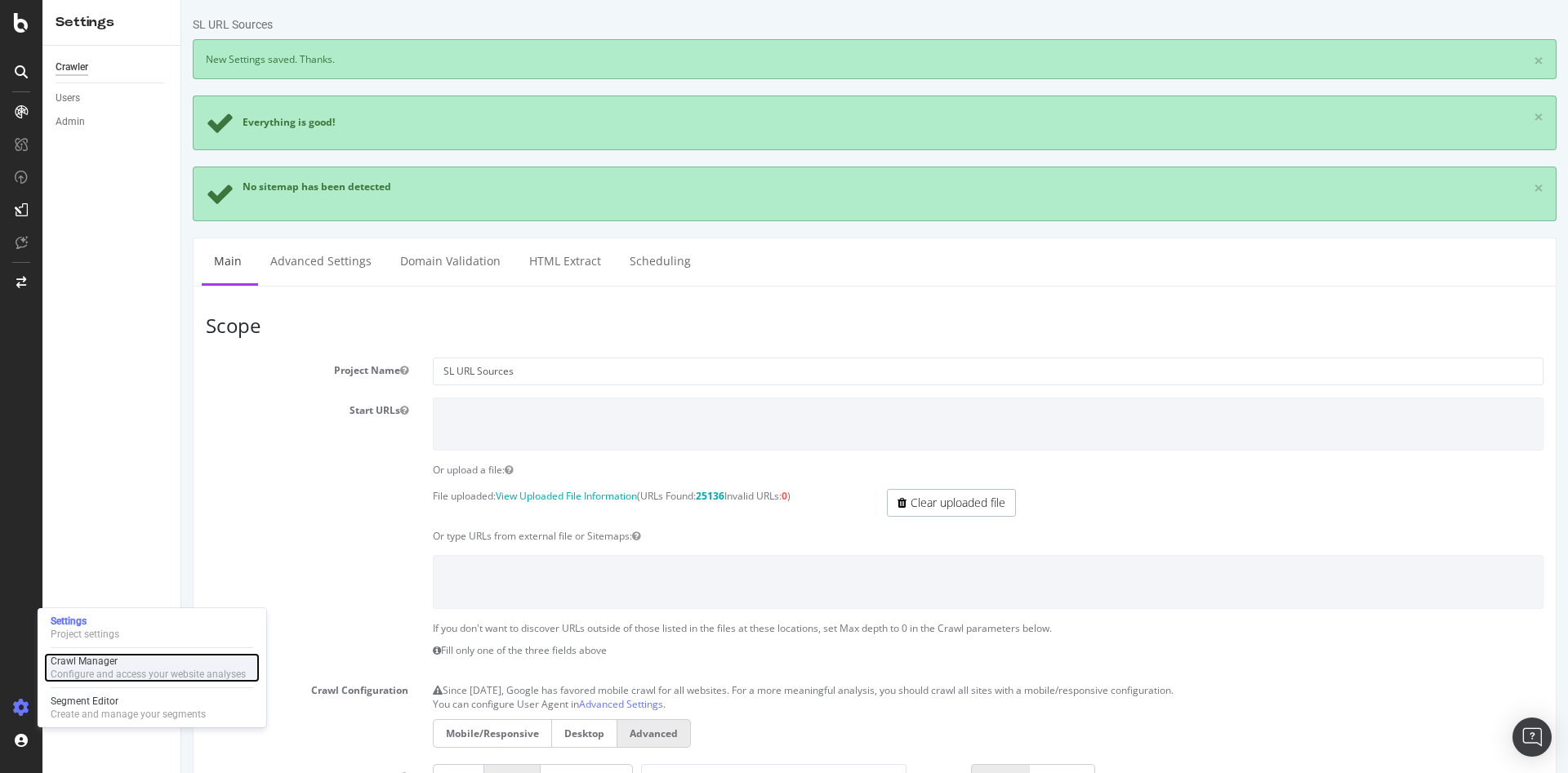
click at [116, 670] on div "Configure and access your website analyses" at bounding box center [148, 675] width 196 height 13
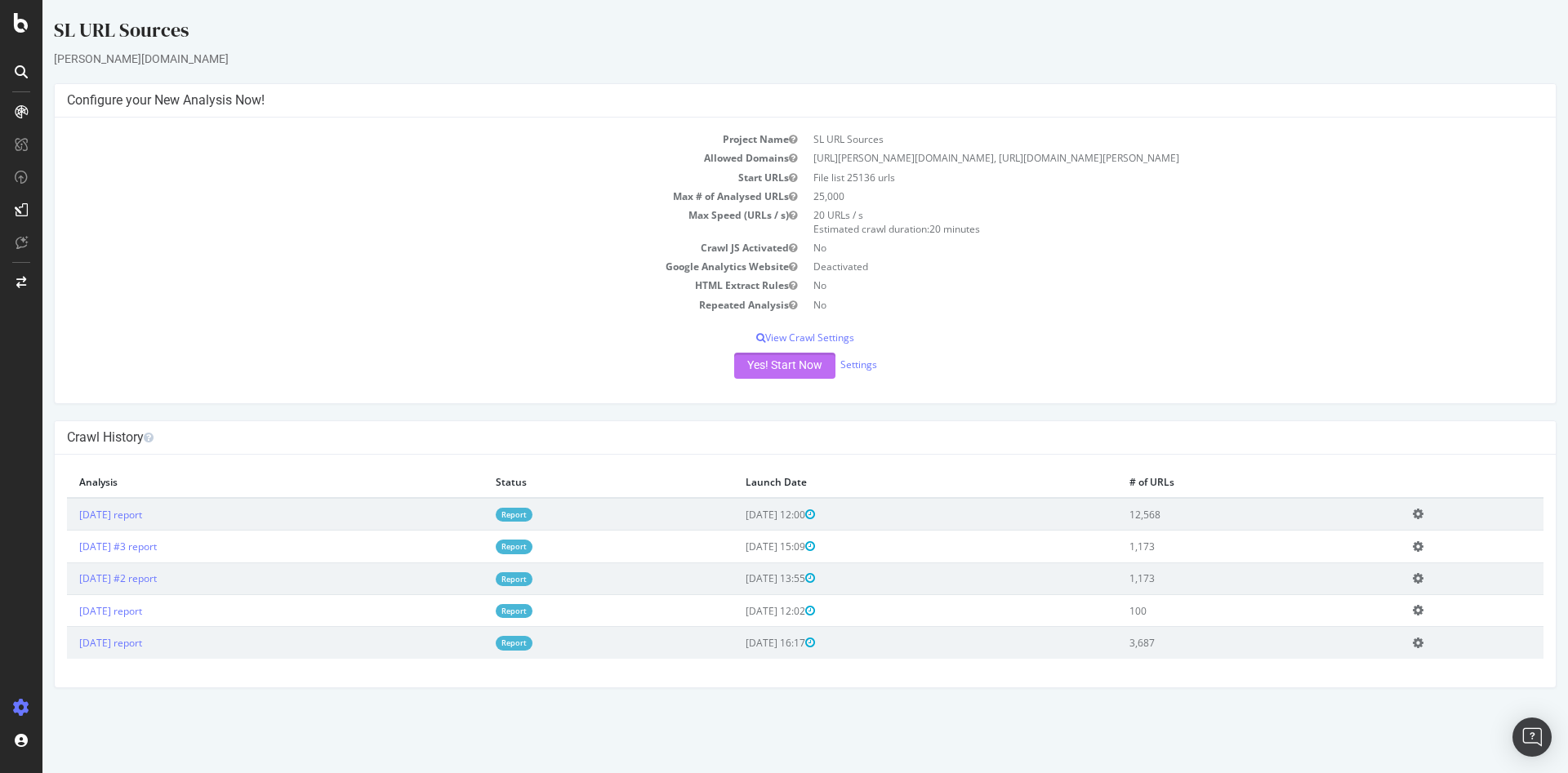
click at [793, 367] on button "Yes! Start Now" at bounding box center [784, 366] width 101 height 26
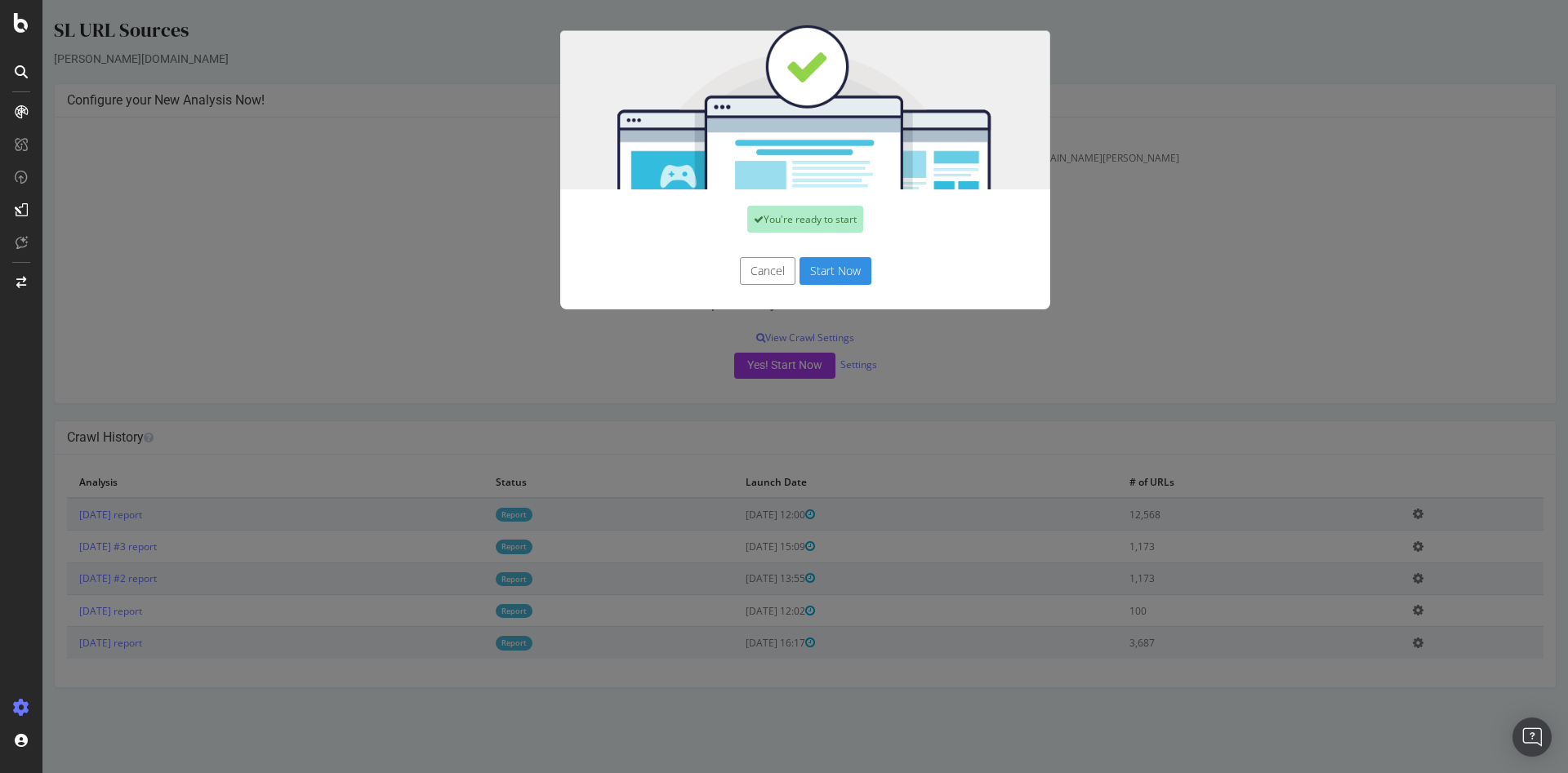
click at [841, 276] on button "Start Now" at bounding box center [835, 271] width 72 height 28
